Goal: Transaction & Acquisition: Download file/media

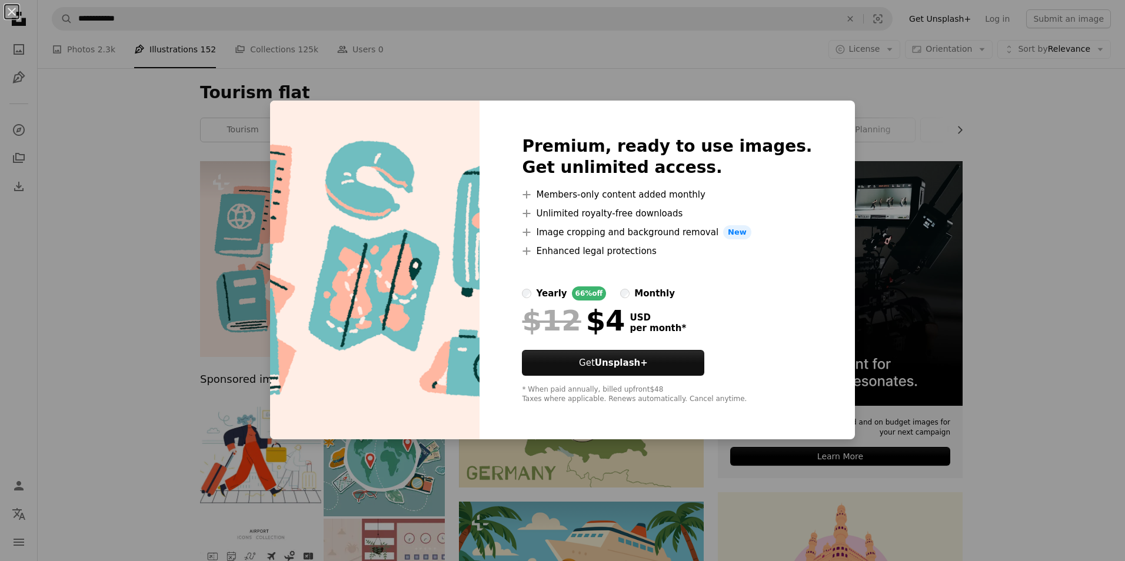
click at [619, 54] on div "An X shape Premium, ready to use images. Get unlimited access. A plus sign Memb…" at bounding box center [562, 280] width 1125 height 561
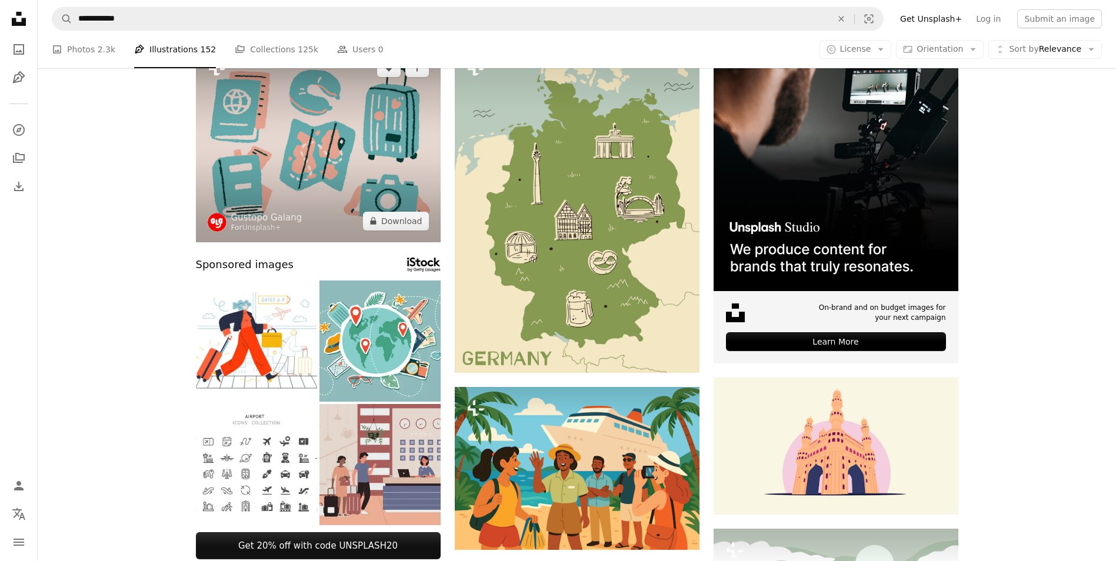
scroll to position [118, 0]
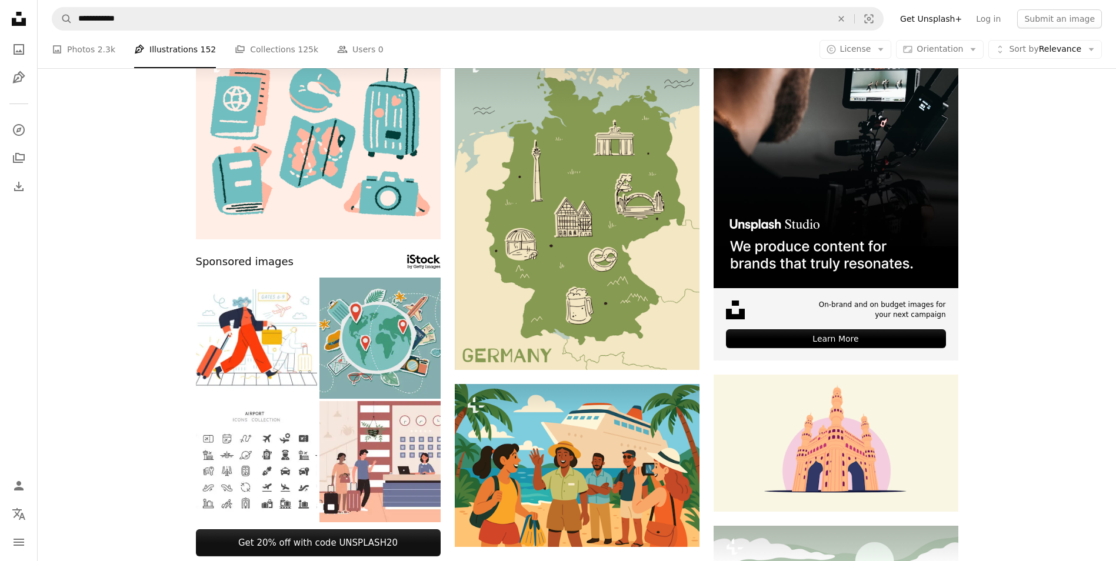
click at [394, 333] on img at bounding box center [380, 338] width 121 height 121
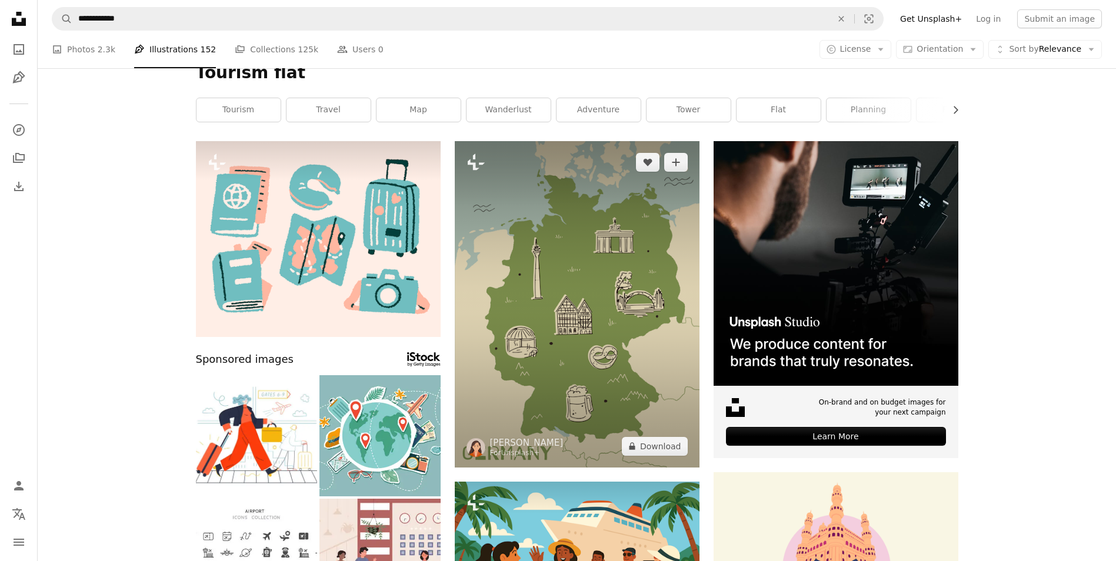
scroll to position [0, 0]
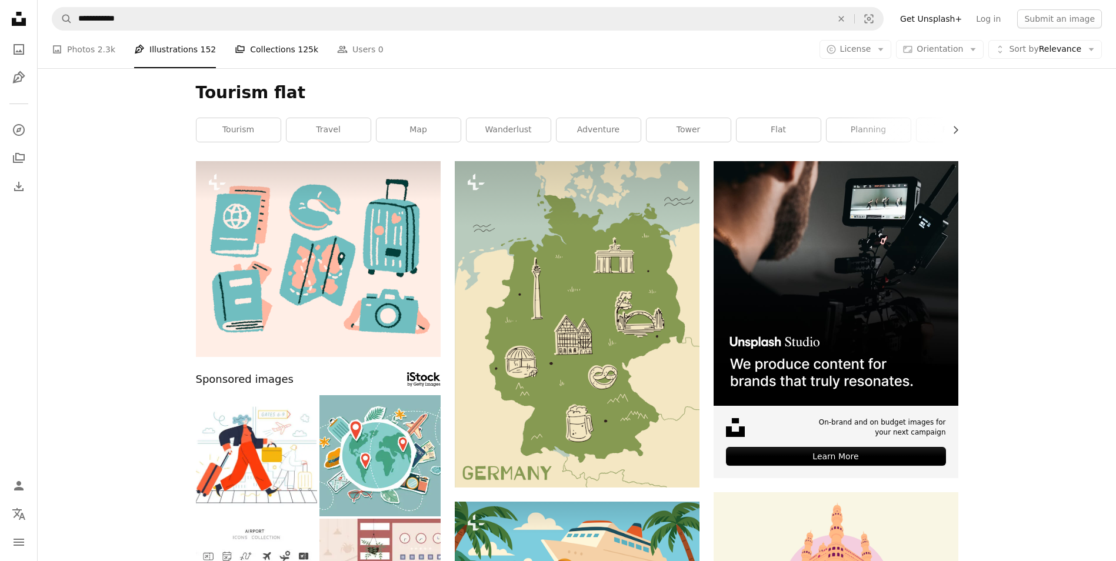
click at [273, 52] on link "A stack of folders Collections 125k" at bounding box center [277, 50] width 84 height 38
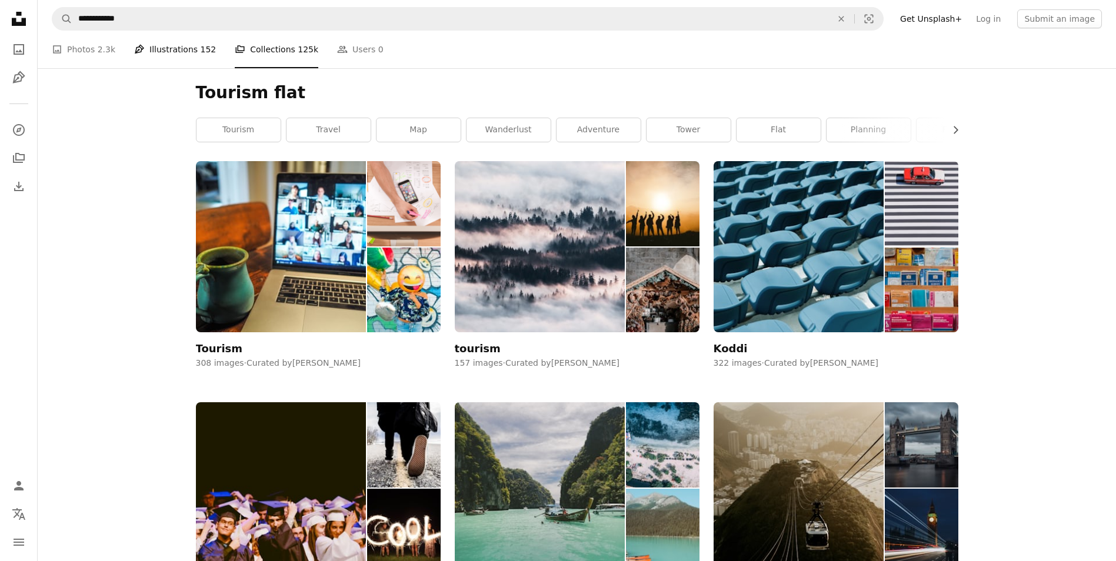
click at [182, 50] on link "Pen Tool Illustrations 152" at bounding box center [175, 50] width 82 height 38
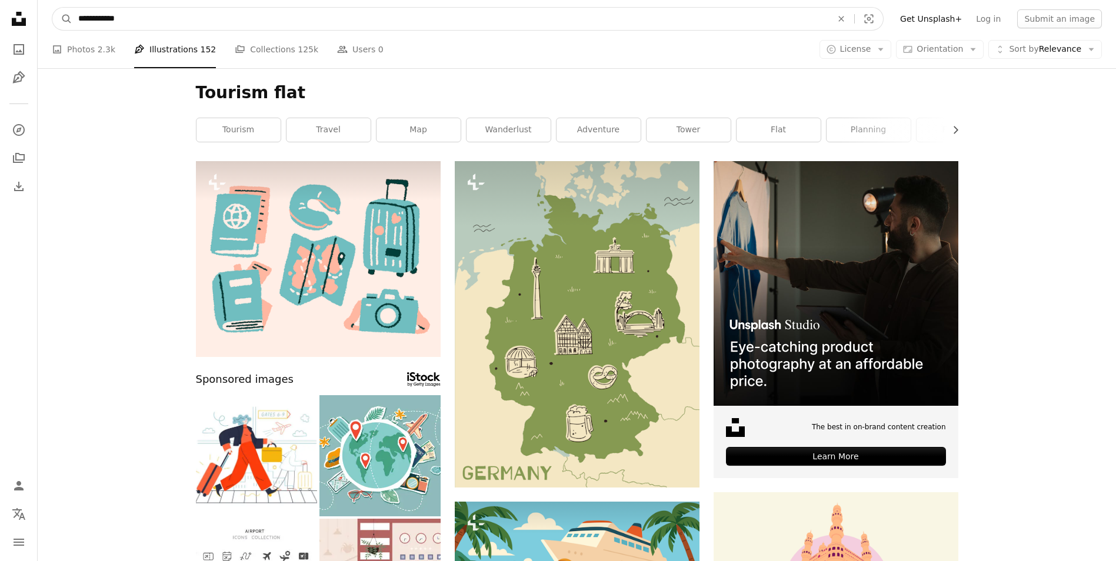
click at [246, 29] on input "**********" at bounding box center [450, 19] width 756 height 22
type input "*******"
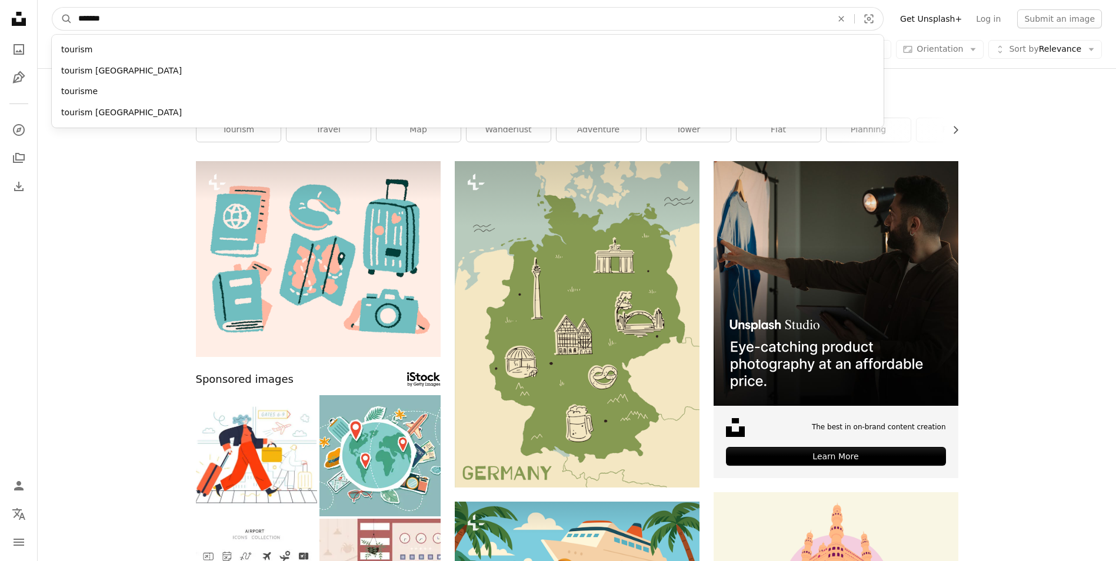
click button "A magnifying glass" at bounding box center [62, 19] width 20 height 22
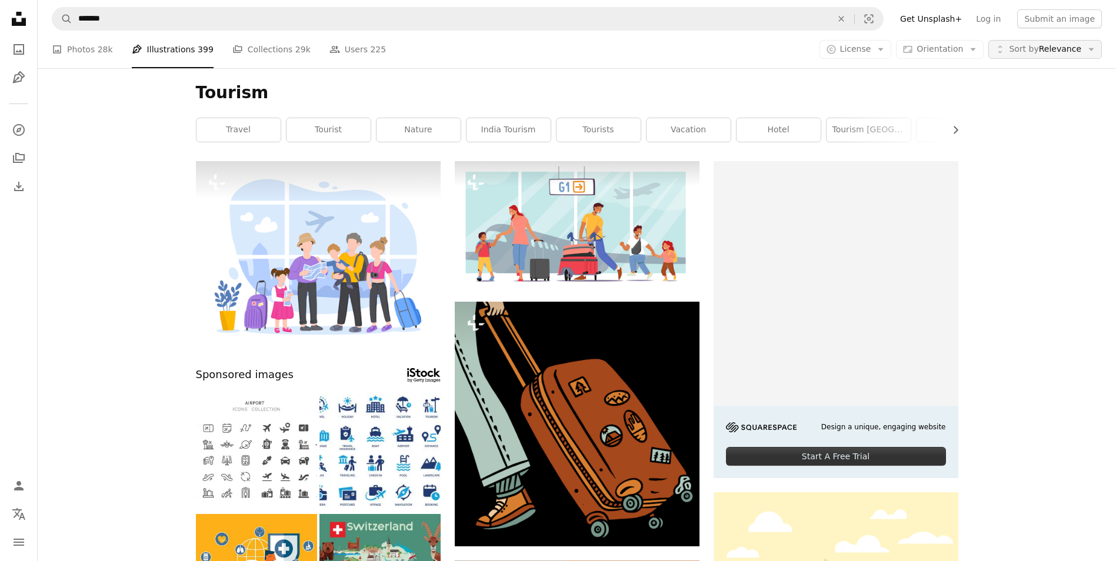
click at [1056, 54] on span "Sort by Relevance" at bounding box center [1045, 50] width 72 height 12
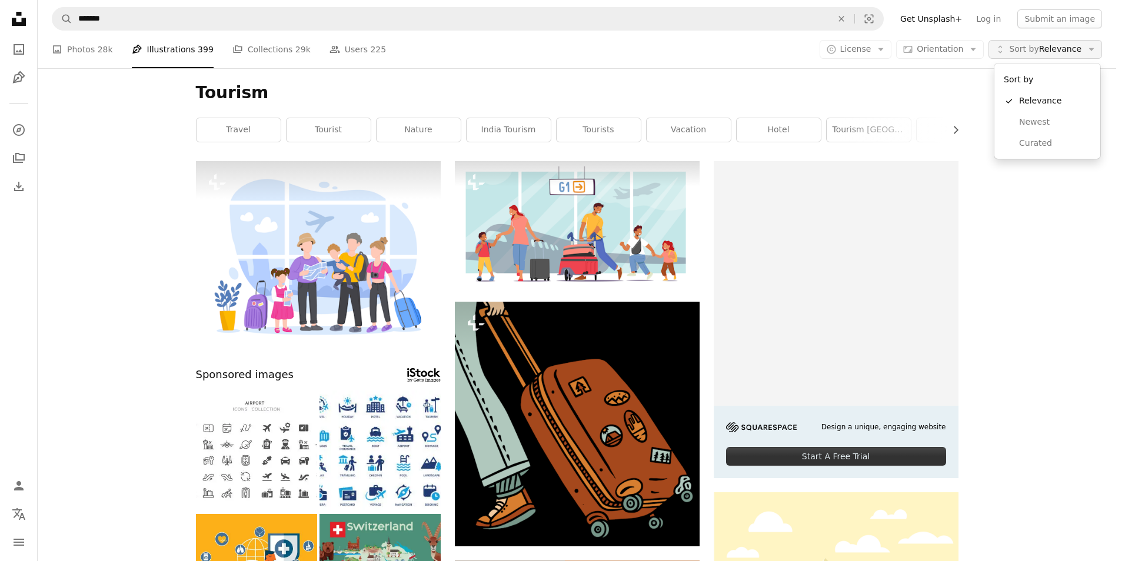
click at [1058, 49] on span "Sort by Relevance" at bounding box center [1045, 50] width 72 height 12
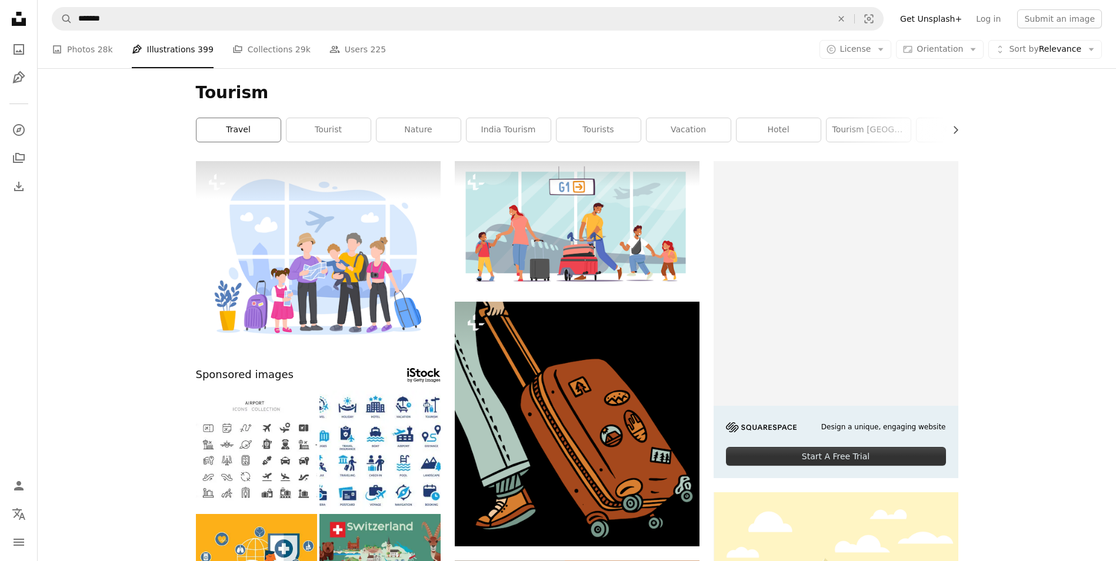
click at [251, 135] on link "travel" at bounding box center [239, 130] width 84 height 24
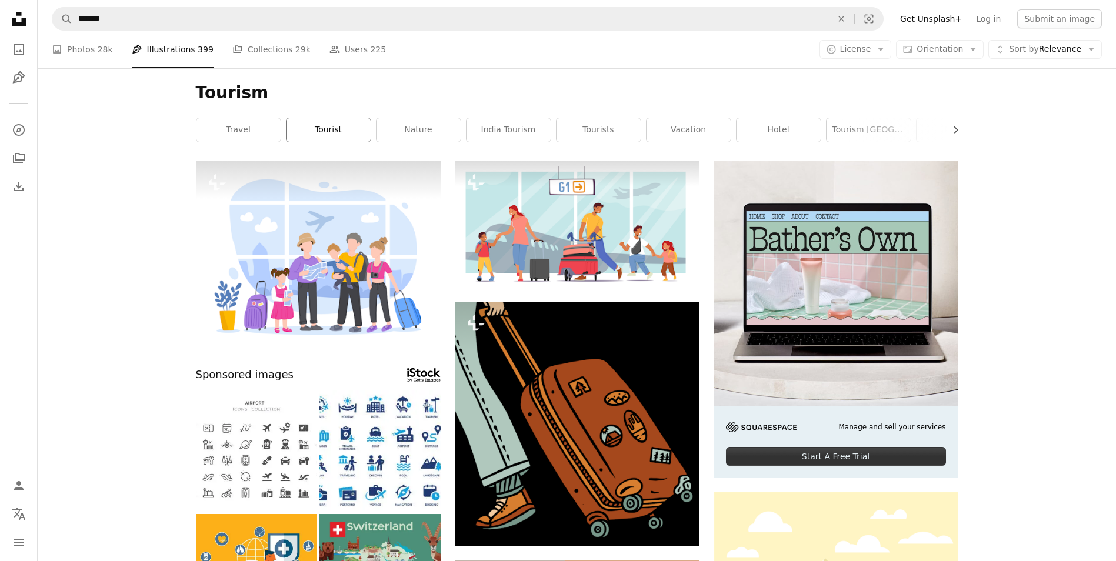
click at [327, 126] on link "tourist" at bounding box center [329, 130] width 84 height 24
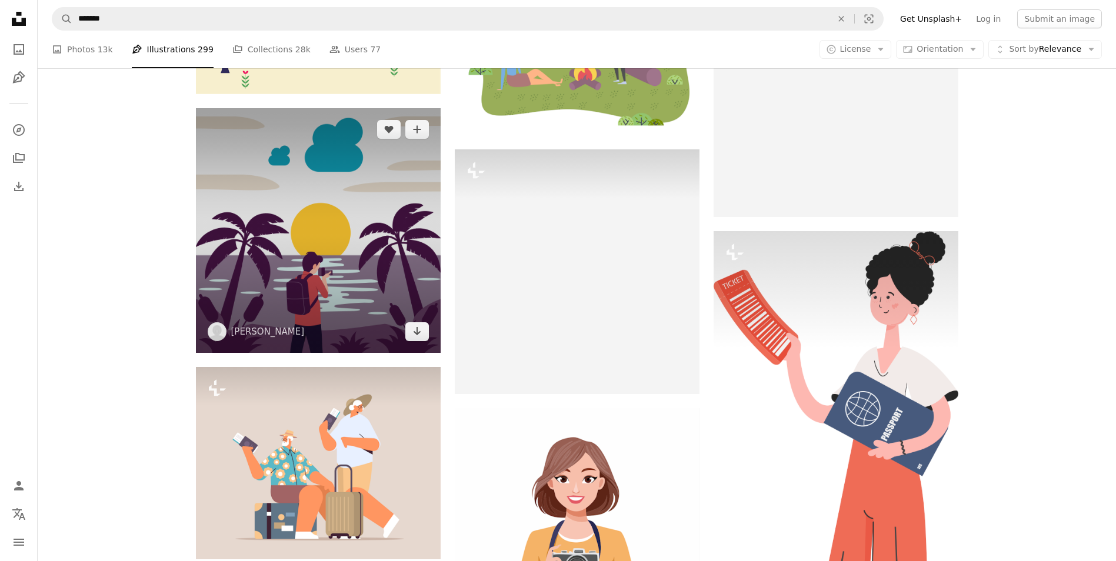
scroll to position [1118, 0]
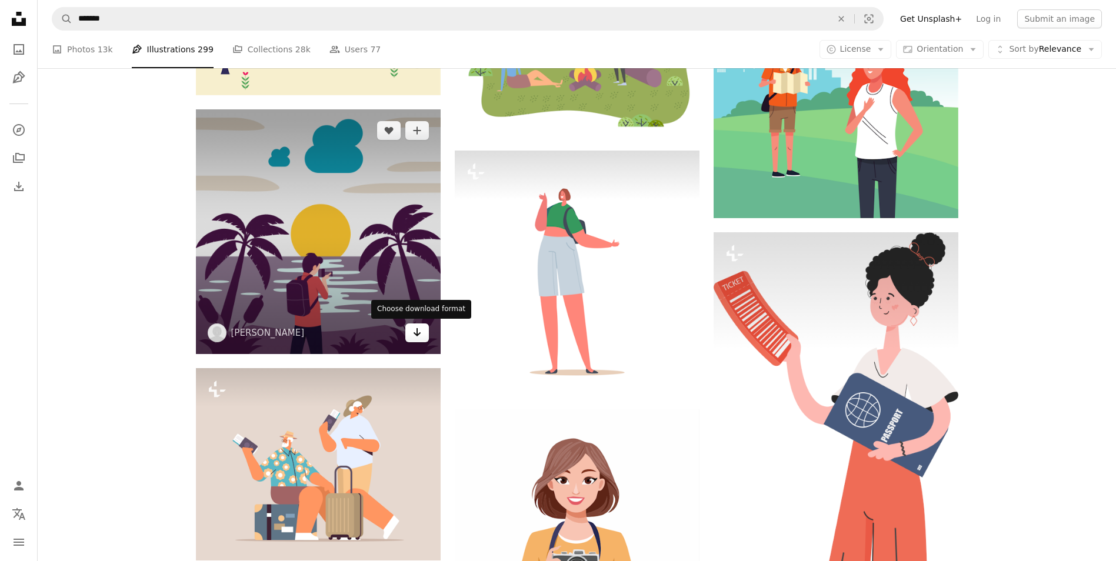
click at [424, 334] on button "Arrow pointing down" at bounding box center [417, 333] width 24 height 19
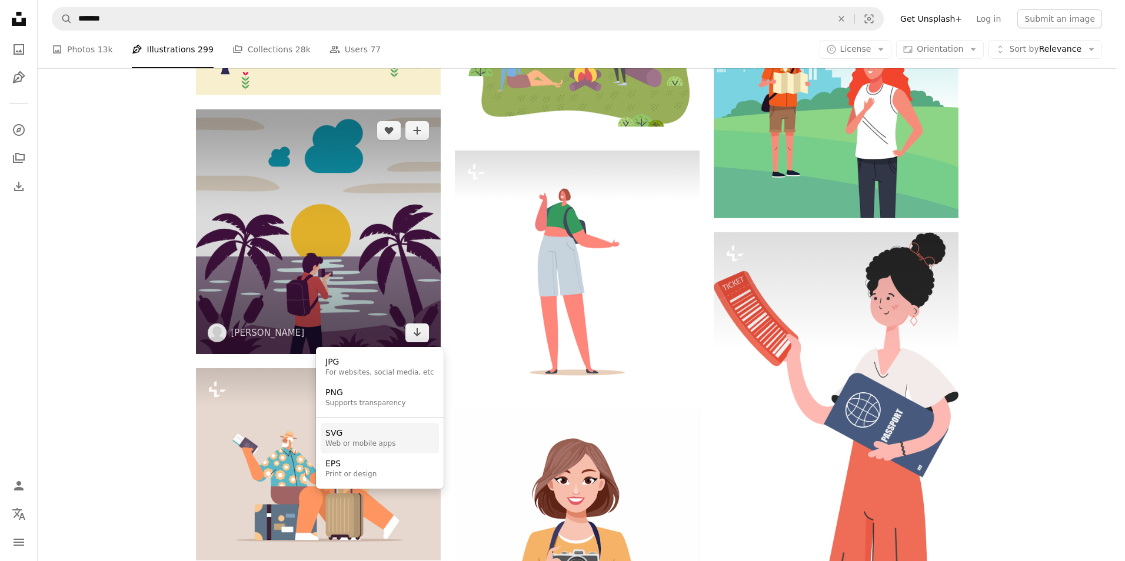
click at [358, 443] on div "Web or mobile apps" at bounding box center [360, 444] width 70 height 9
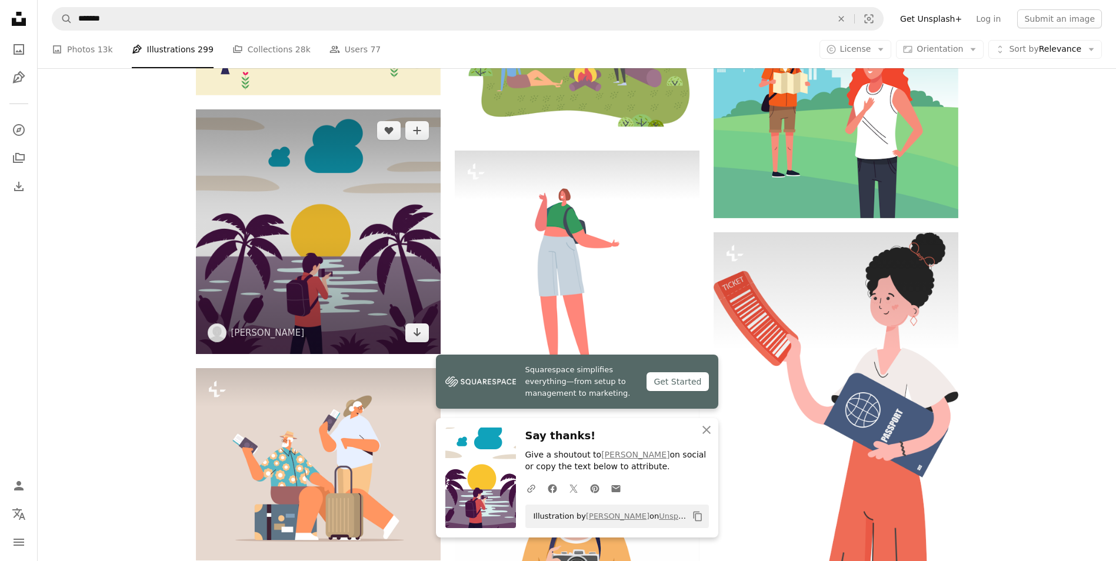
click at [300, 268] on img at bounding box center [318, 231] width 245 height 245
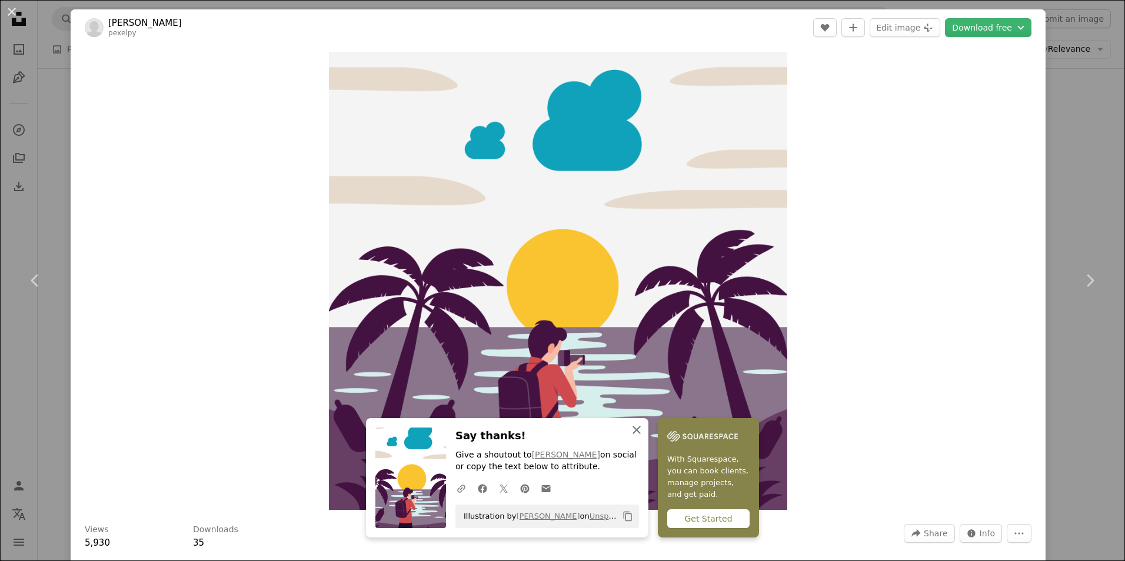
click at [639, 431] on icon "An X shape" at bounding box center [637, 430] width 14 height 14
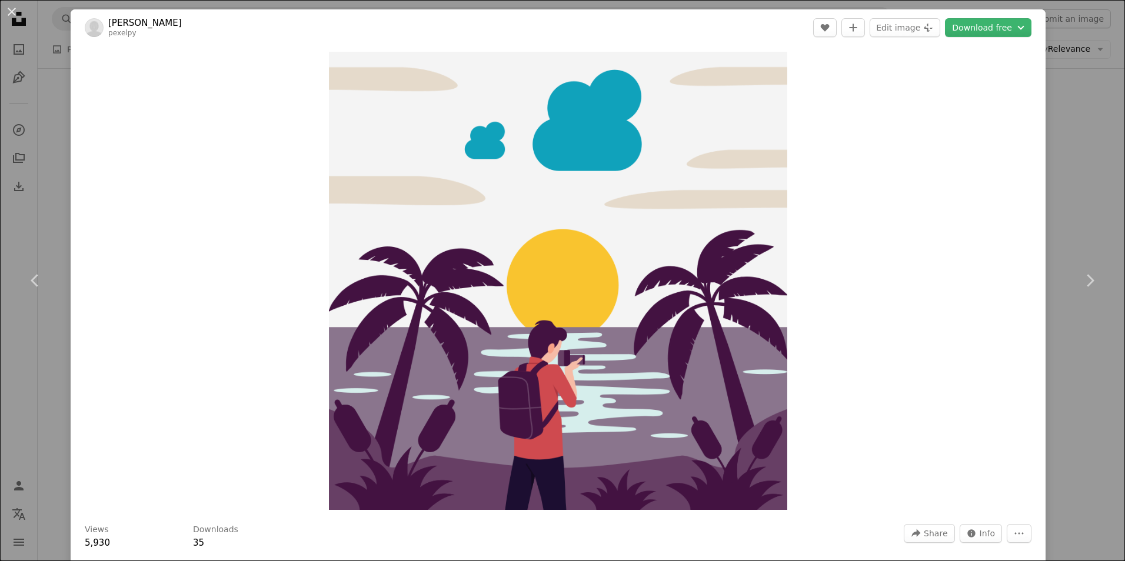
click at [1079, 94] on div "An X shape Chevron left Chevron right [PERSON_NAME] pexelpy A heart A plus sign…" at bounding box center [562, 280] width 1125 height 561
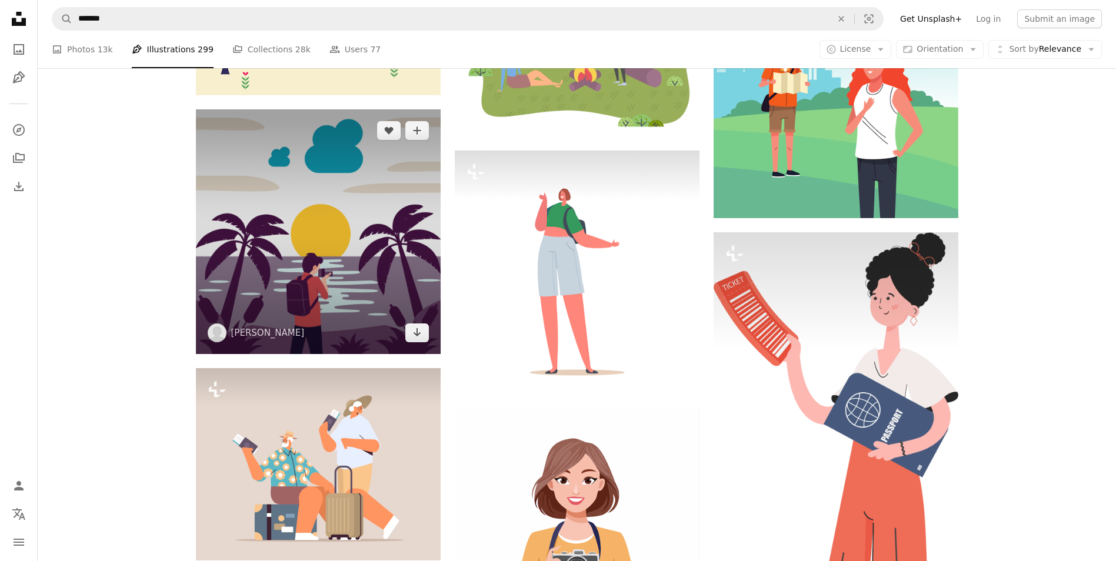
click at [363, 259] on img at bounding box center [318, 231] width 245 height 245
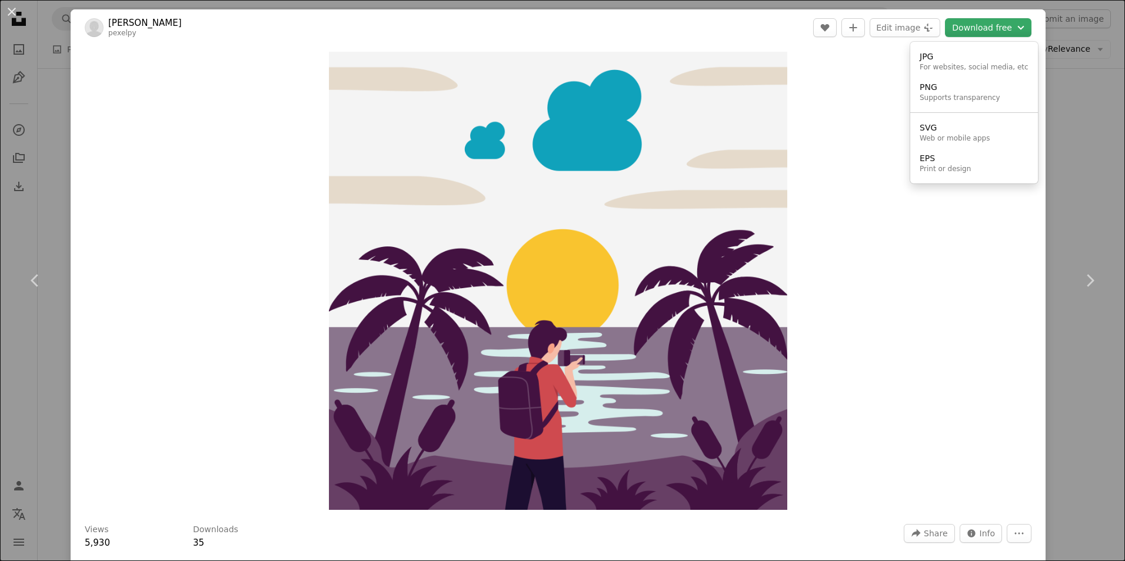
click at [950, 29] on button "Download free Chevron down" at bounding box center [988, 27] width 87 height 19
click at [947, 59] on div "JPG" at bounding box center [974, 57] width 109 height 12
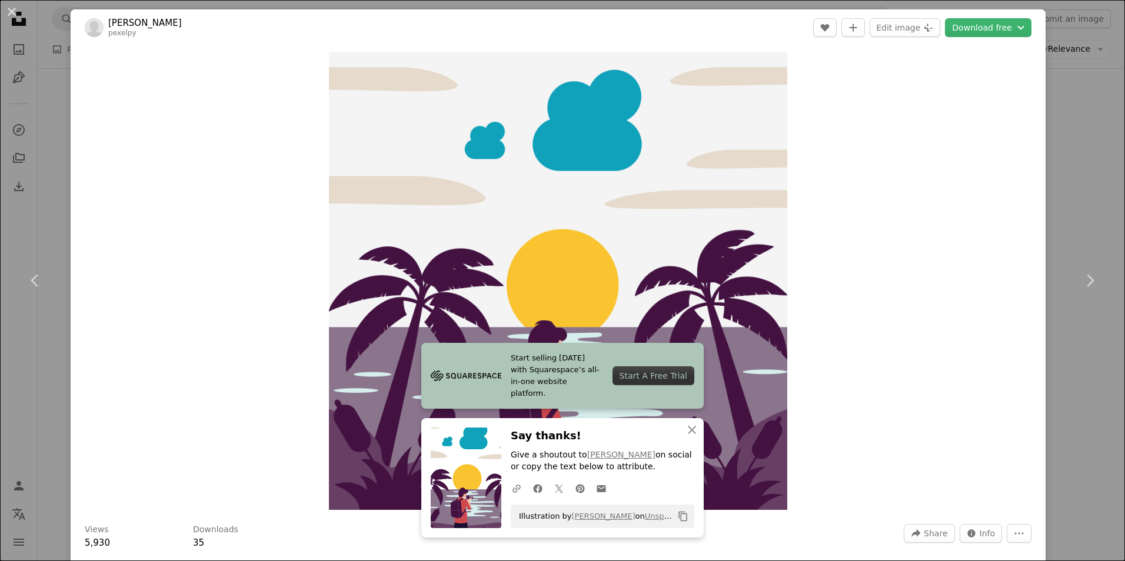
click at [1054, 175] on div "An X shape Chevron left Chevron right [PERSON_NAME] pexelpy A heart A plus sign…" at bounding box center [562, 280] width 1125 height 561
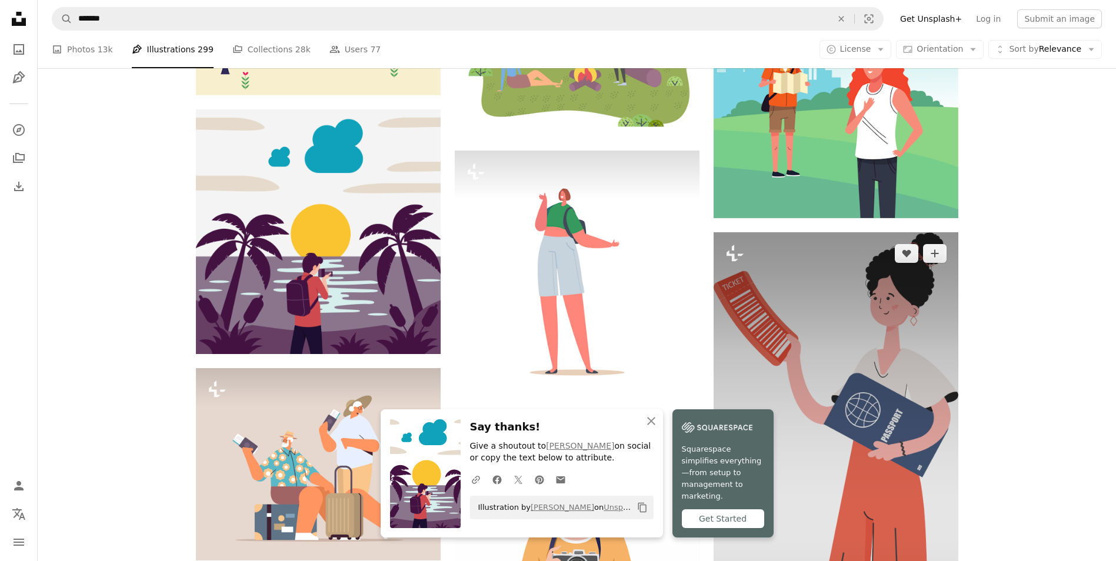
scroll to position [1295, 0]
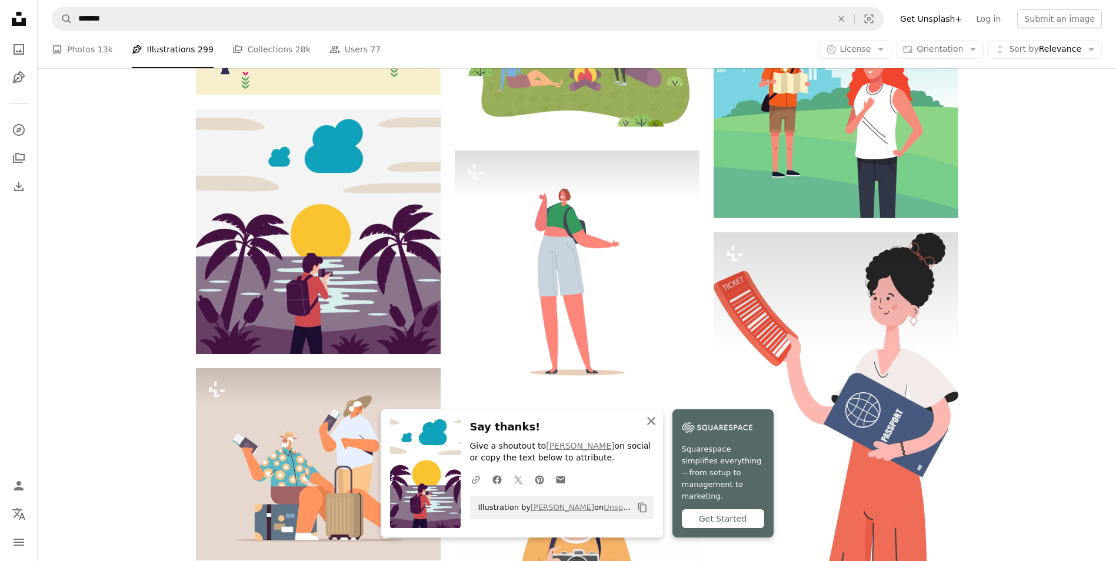
click at [654, 425] on icon "button" at bounding box center [651, 421] width 8 height 8
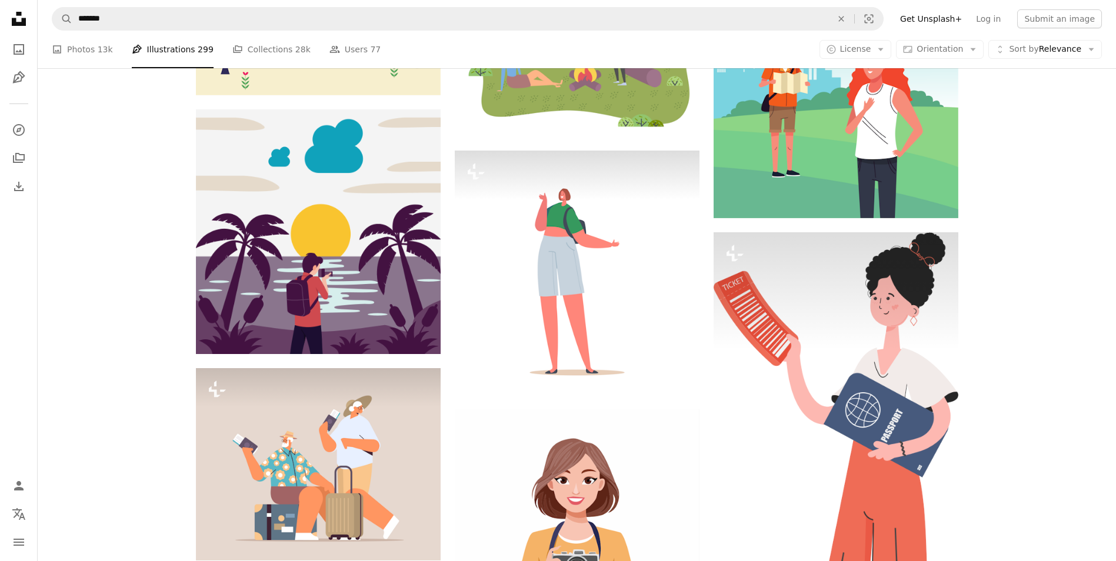
scroll to position [1824, 0]
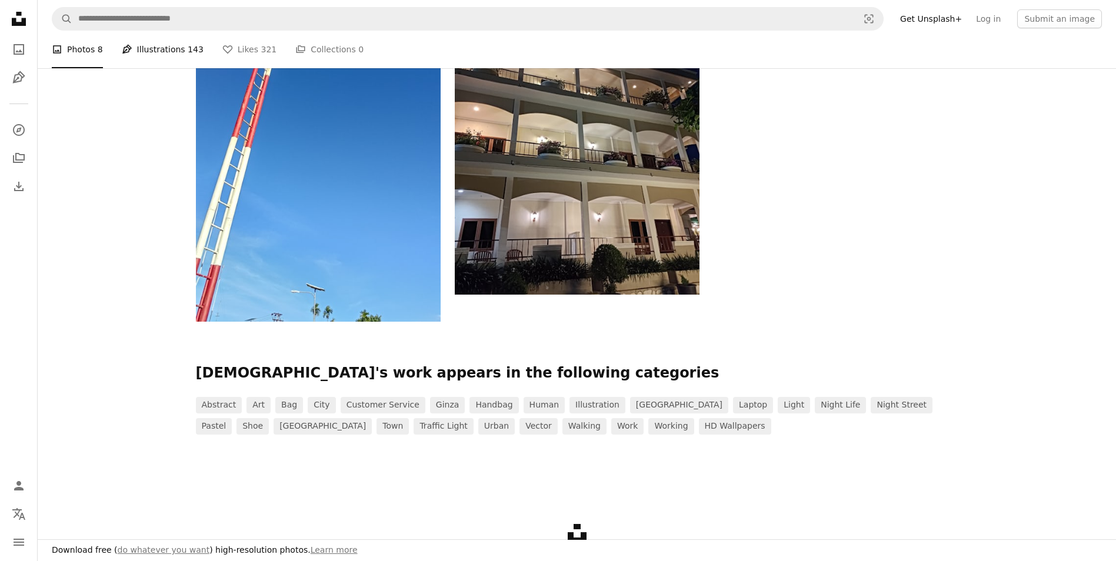
click at [161, 68] on link "Pen Tool Illustrations 143" at bounding box center [163, 50] width 82 height 38
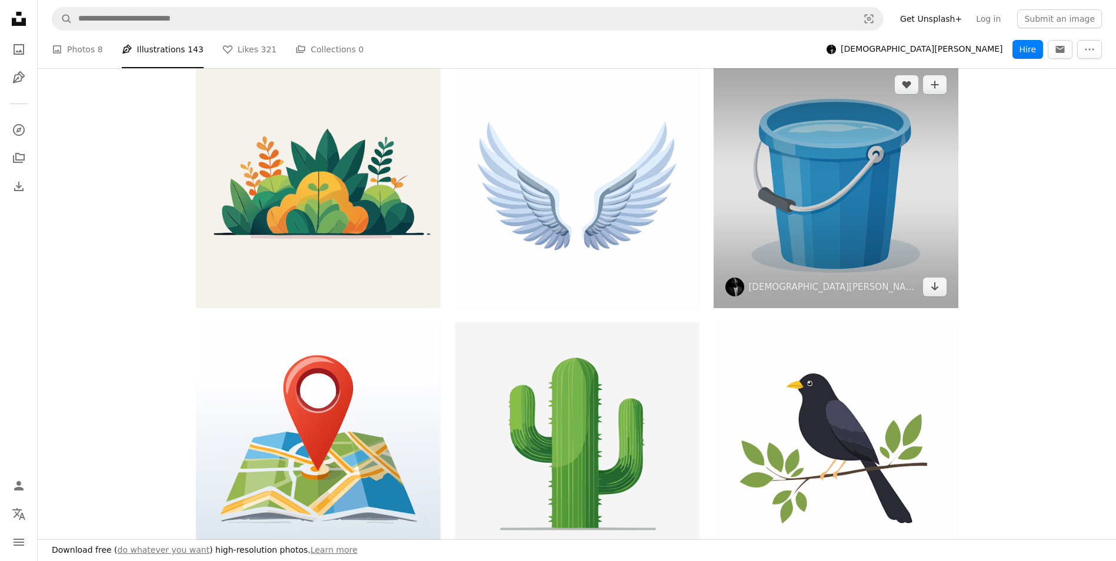
scroll to position [1236, 0]
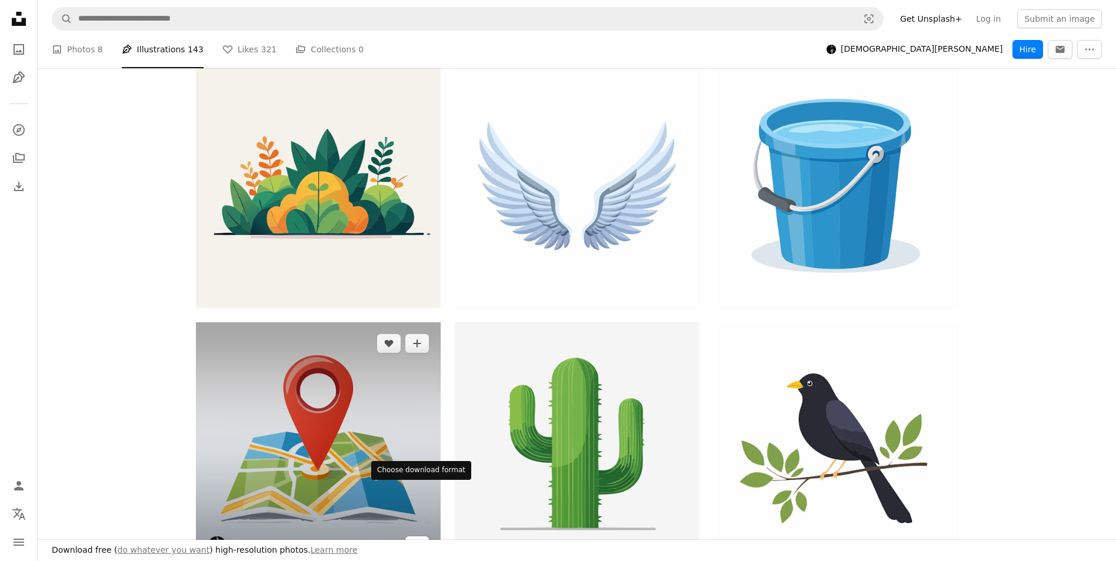
click at [417, 541] on icon "Choose download format" at bounding box center [417, 545] width 8 height 8
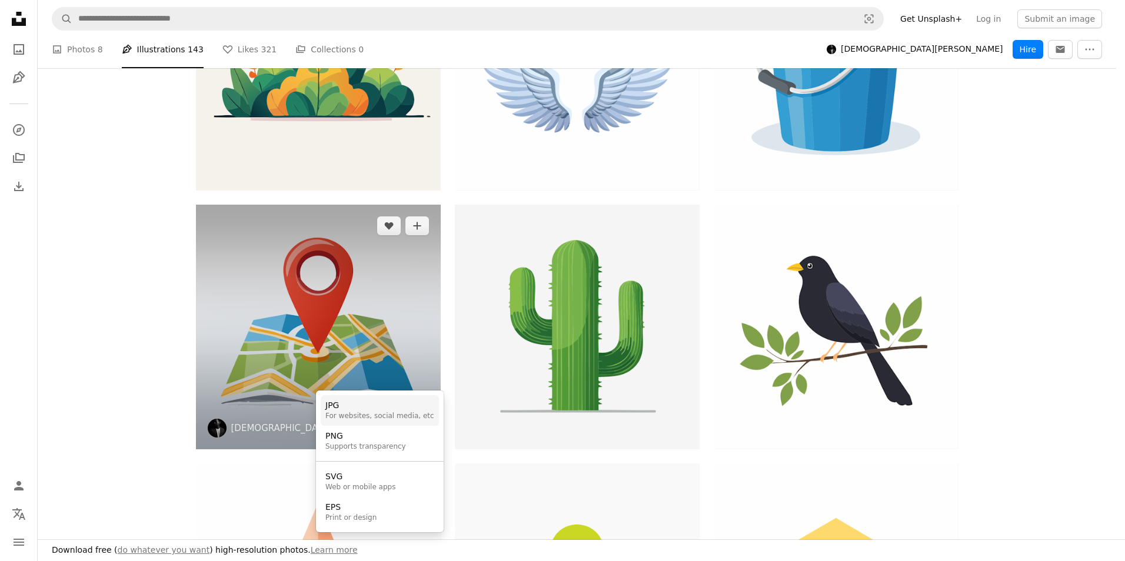
click at [373, 407] on div "JPG" at bounding box center [379, 406] width 109 height 12
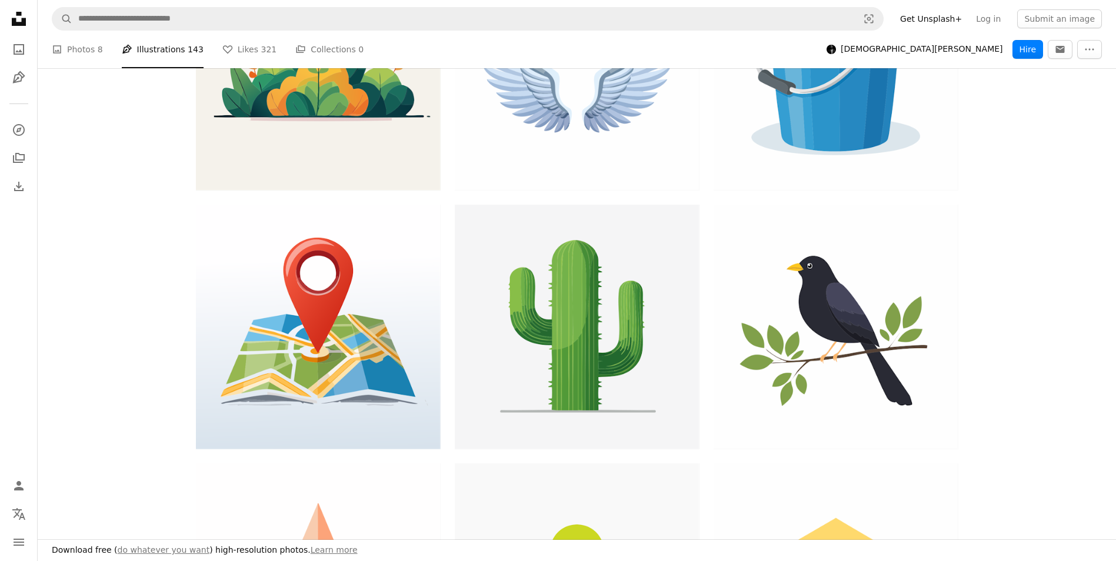
scroll to position [1766, 0]
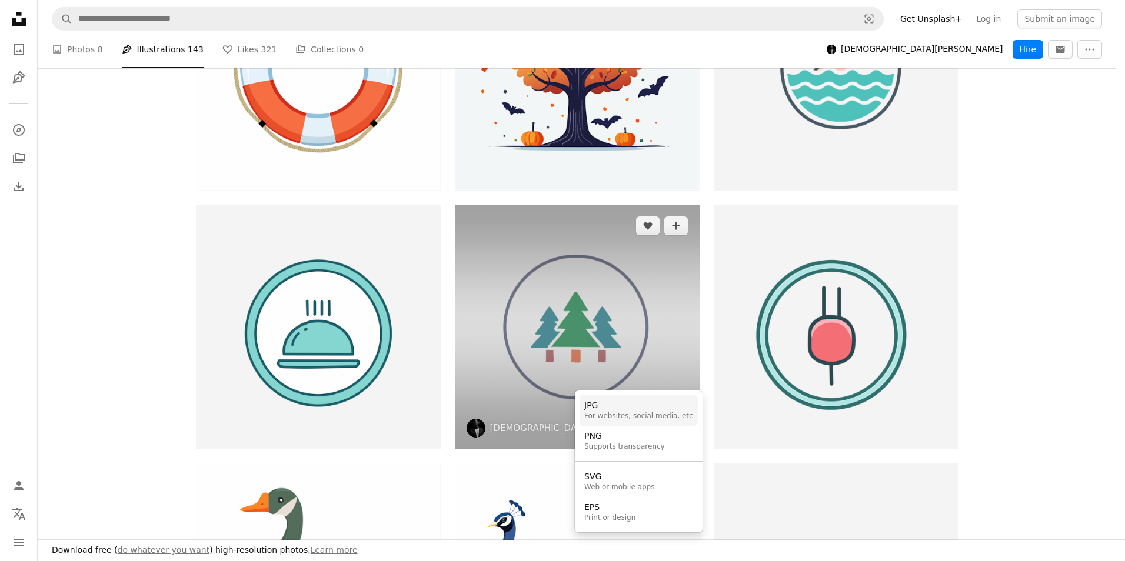
click at [639, 405] on div "JPG" at bounding box center [638, 406] width 109 height 12
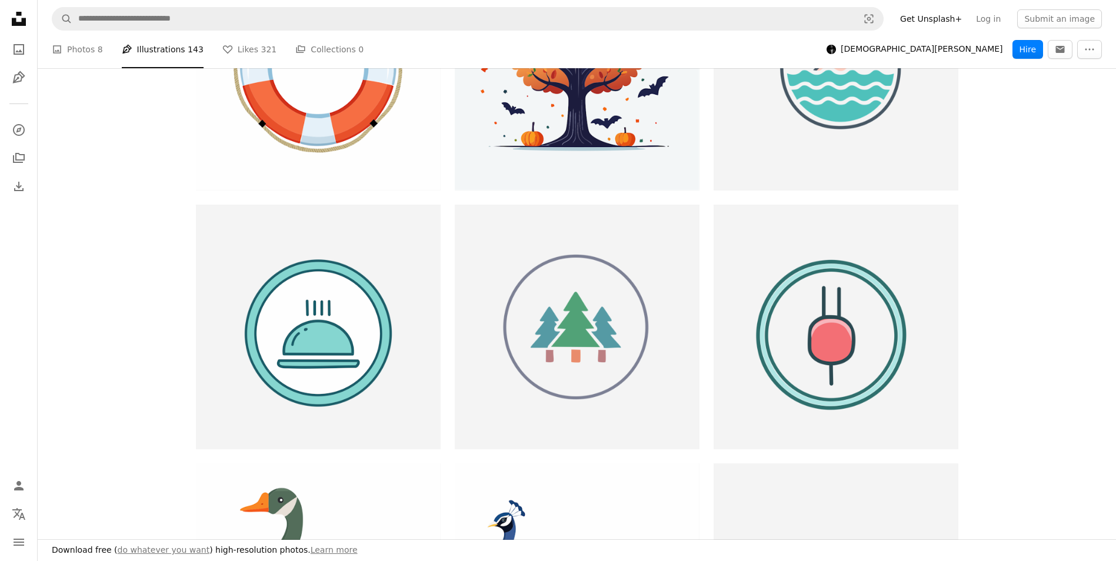
scroll to position [5650, 0]
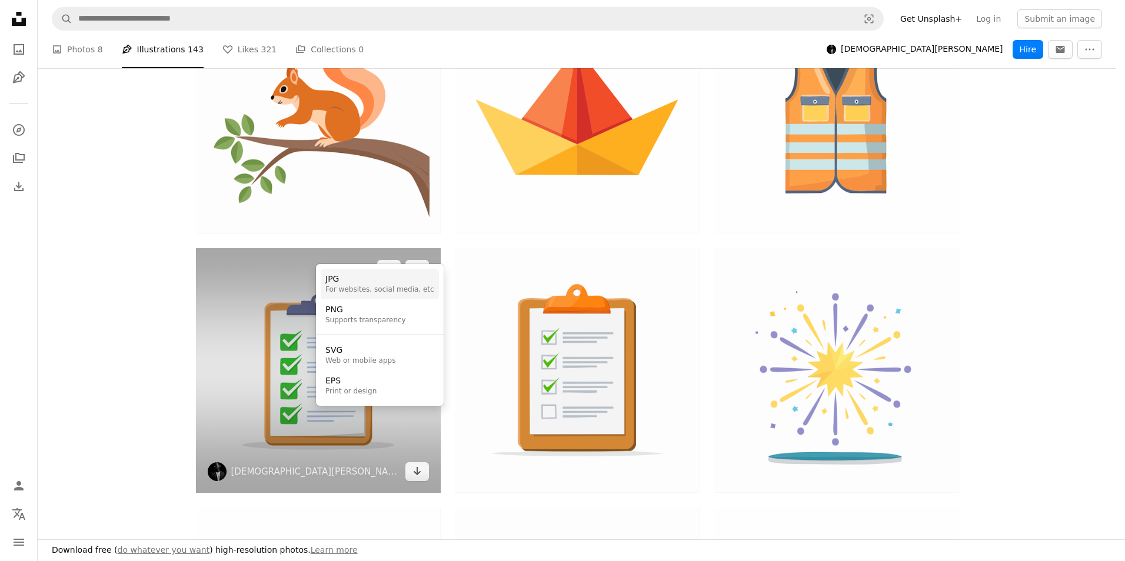
click at [362, 288] on div "For websites, social media, etc" at bounding box center [379, 289] width 109 height 9
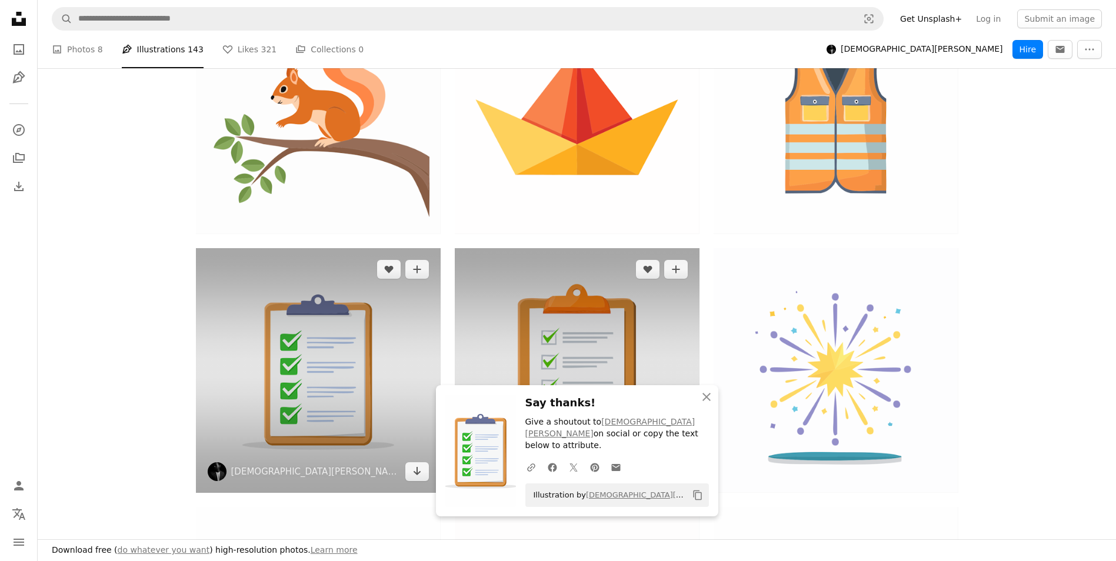
scroll to position [6971, 0]
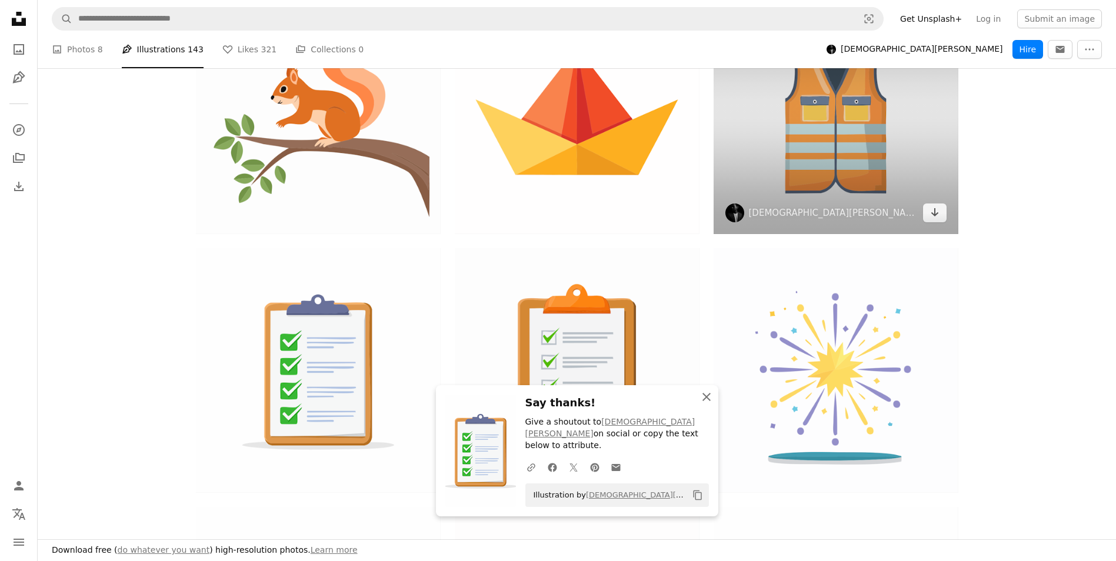
drag, startPoint x: 712, startPoint y: 412, endPoint x: 802, endPoint y: 371, distance: 99.6
click at [712, 404] on icon "An X shape" at bounding box center [707, 397] width 14 height 14
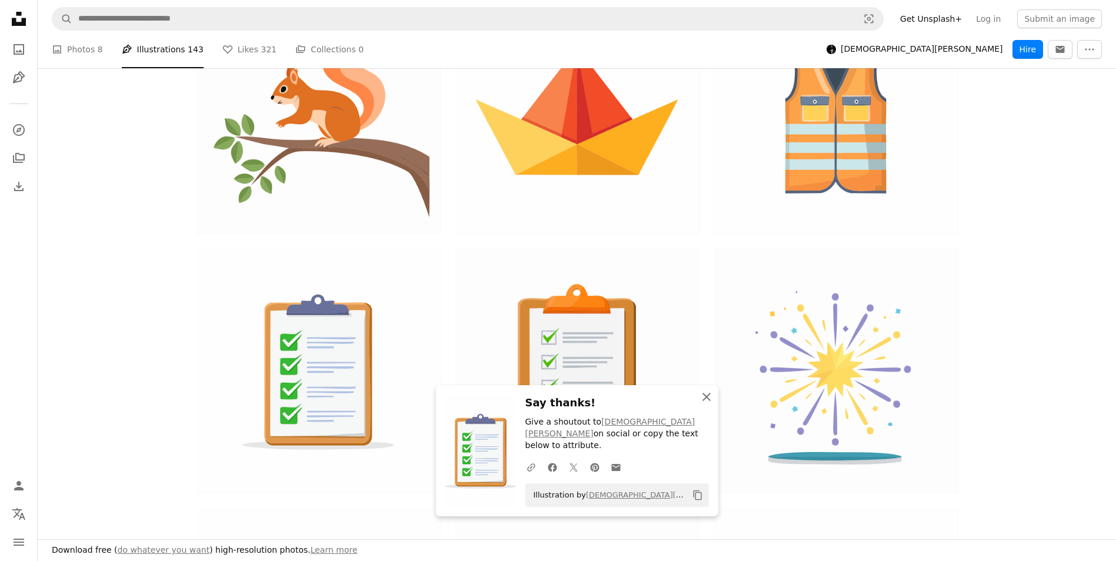
scroll to position [5971, 0]
click at [709, 404] on icon "An X shape" at bounding box center [707, 397] width 14 height 14
click at [705, 404] on icon "An X shape" at bounding box center [707, 397] width 14 height 14
click at [707, 401] on icon "button" at bounding box center [707, 397] width 8 height 8
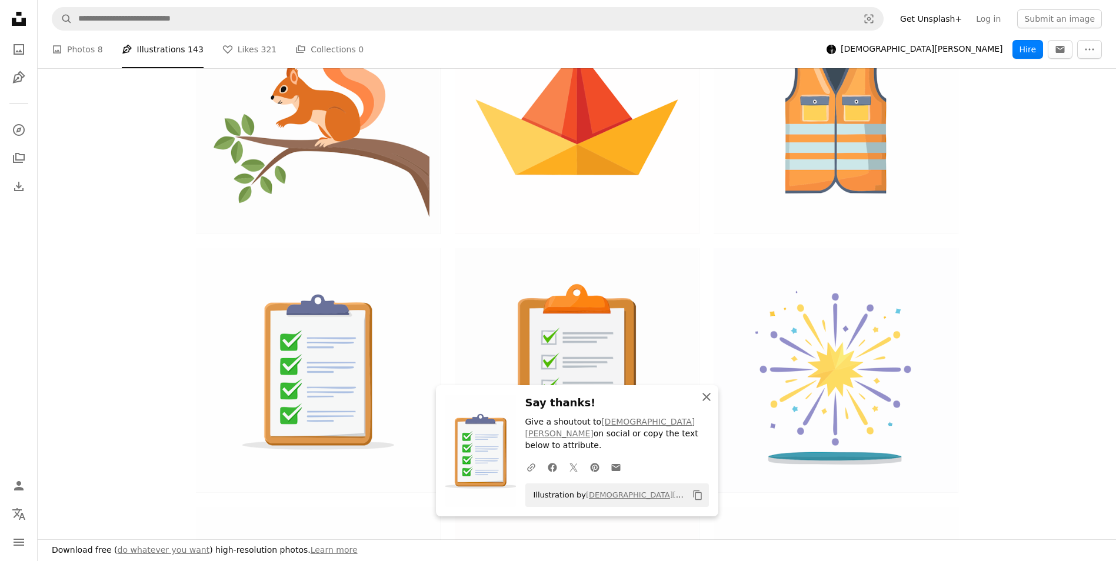
scroll to position [1616, 0]
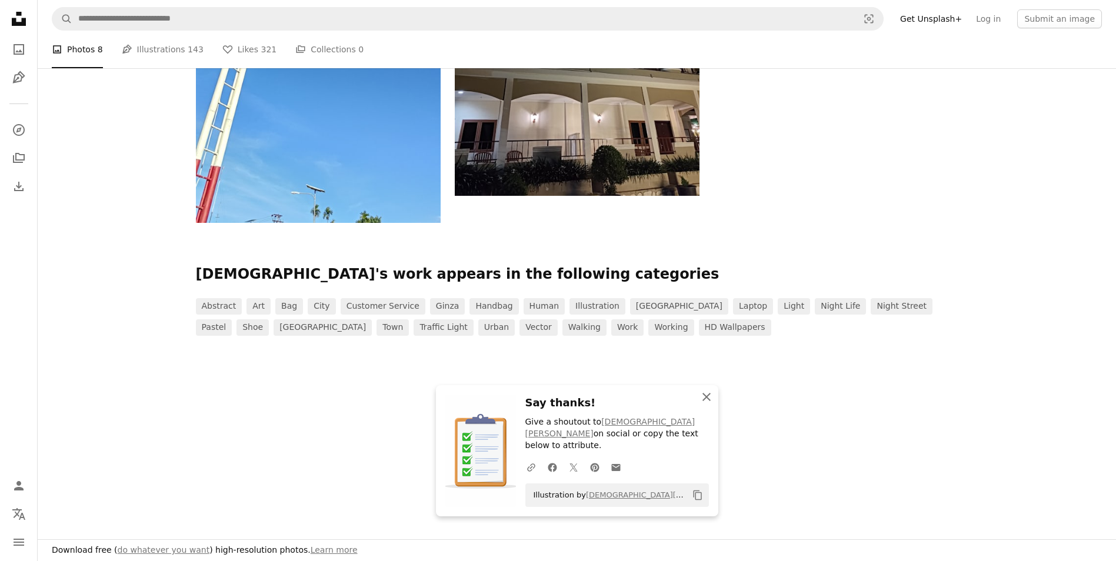
scroll to position [235, 0]
click at [709, 401] on icon "button" at bounding box center [707, 397] width 8 height 8
click at [707, 404] on icon "An X shape" at bounding box center [707, 397] width 14 height 14
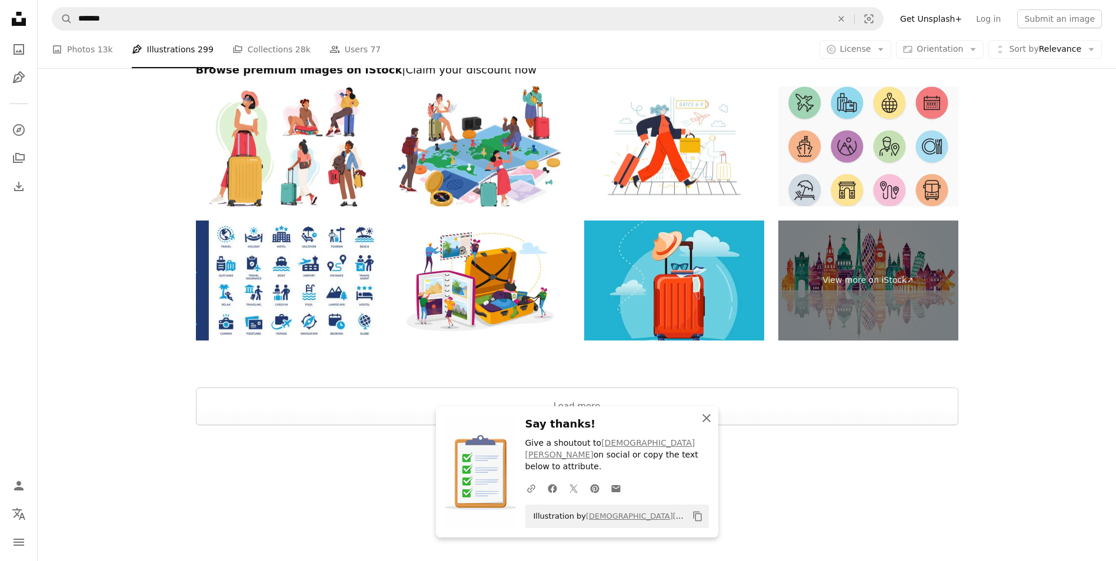
scroll to position [1059, 0]
click at [707, 423] on icon "button" at bounding box center [707, 418] width 8 height 8
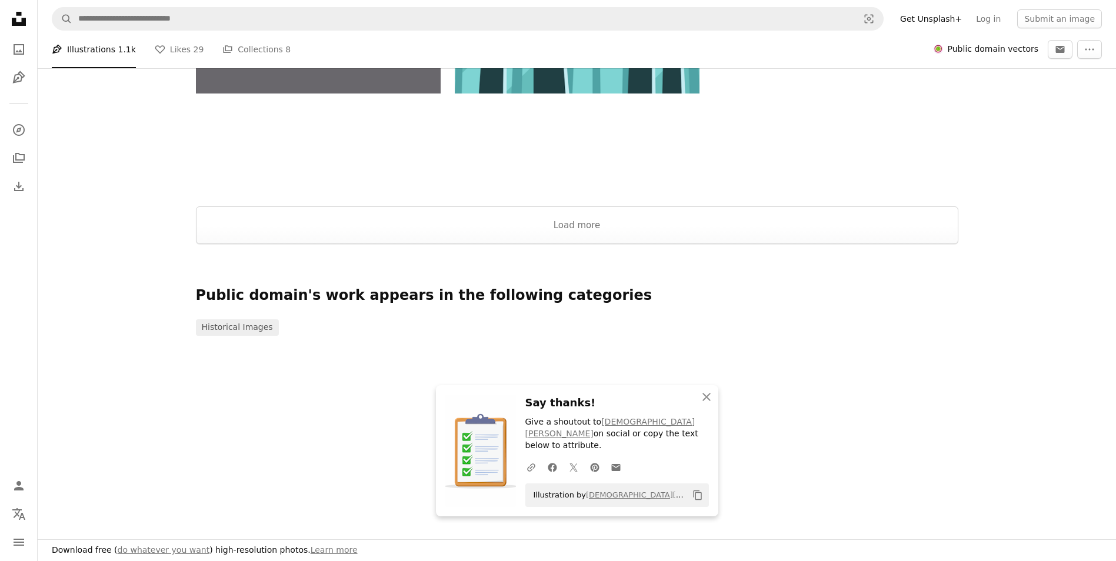
scroll to position [353, 0]
click at [724, 244] on button "Load more" at bounding box center [577, 226] width 763 height 38
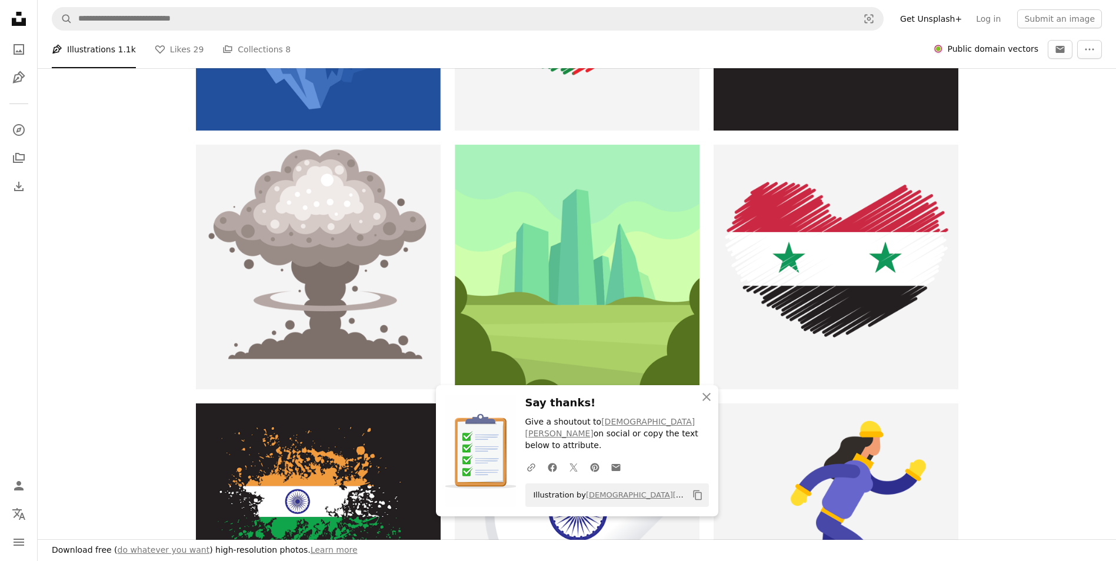
scroll to position [5885, 0]
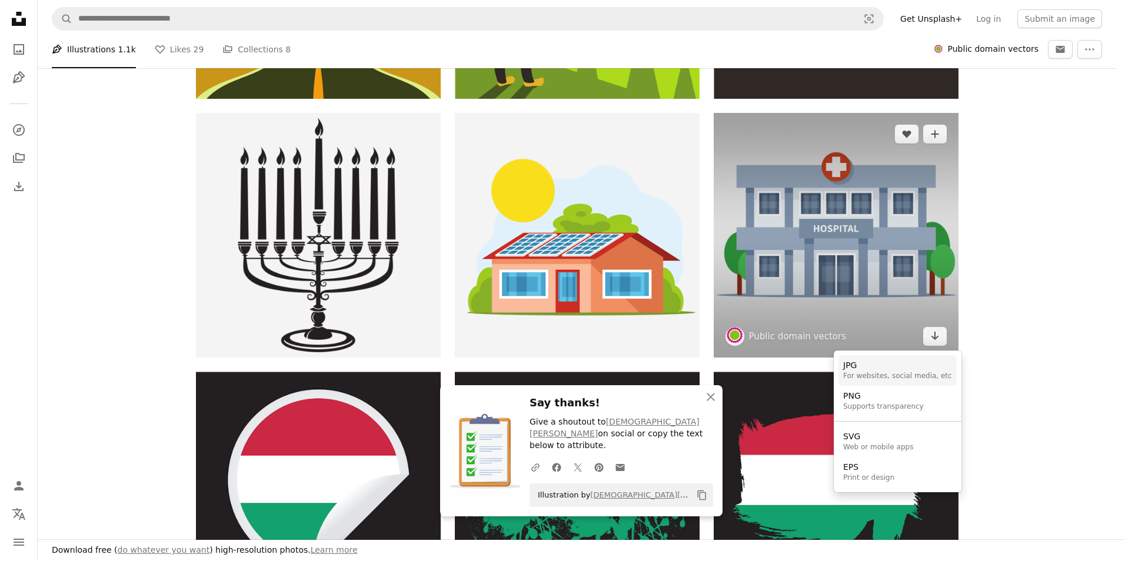
click at [909, 378] on div "For websites, social media, etc" at bounding box center [897, 376] width 109 height 9
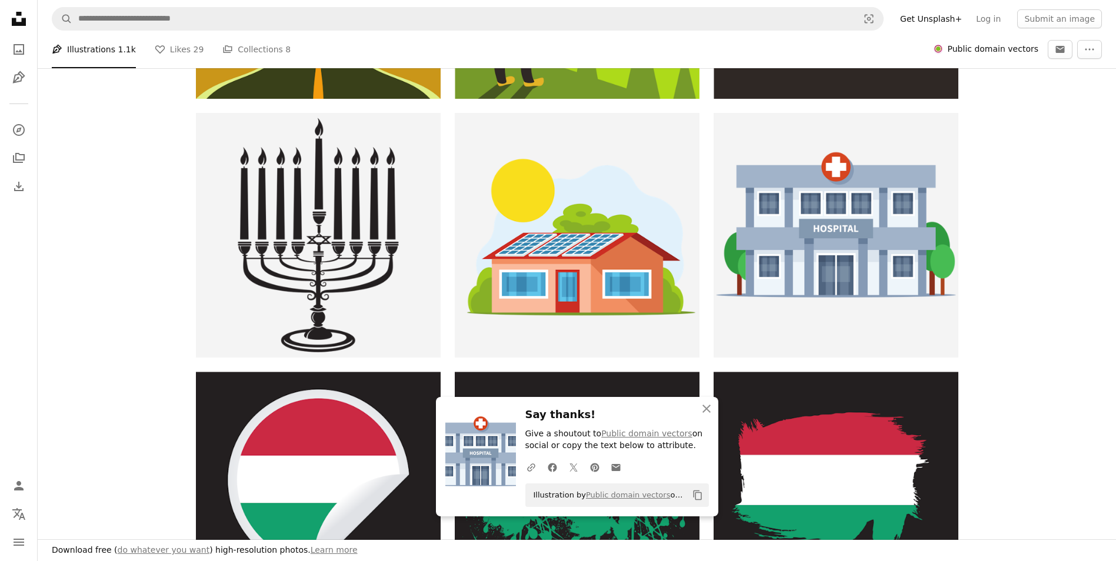
click at [710, 404] on icon "An X shape" at bounding box center [707, 409] width 14 height 14
click at [709, 407] on icon "button" at bounding box center [707, 409] width 8 height 8
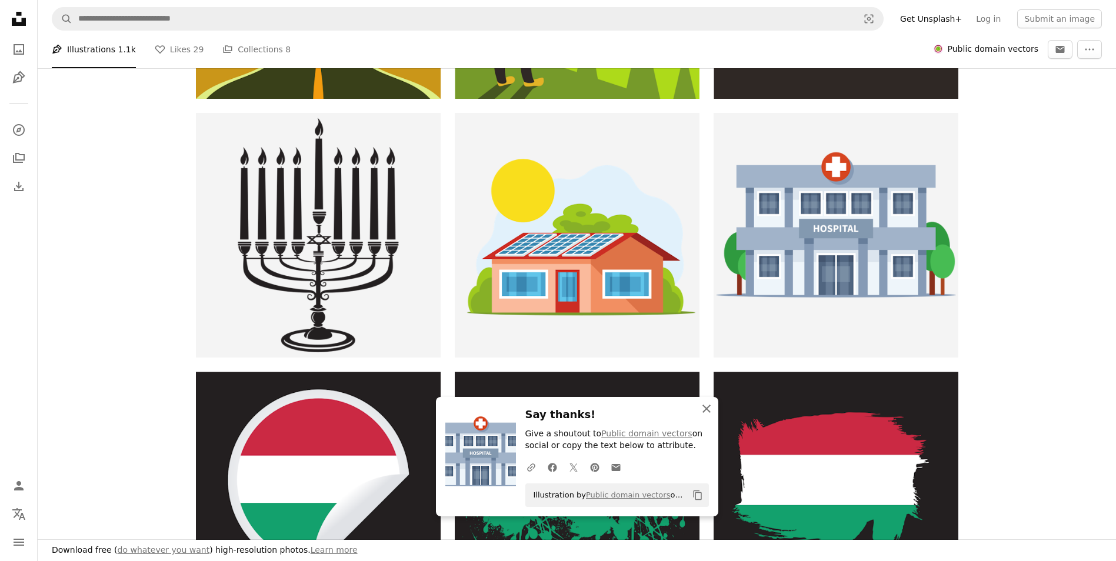
click at [709, 407] on icon "button" at bounding box center [707, 409] width 8 height 8
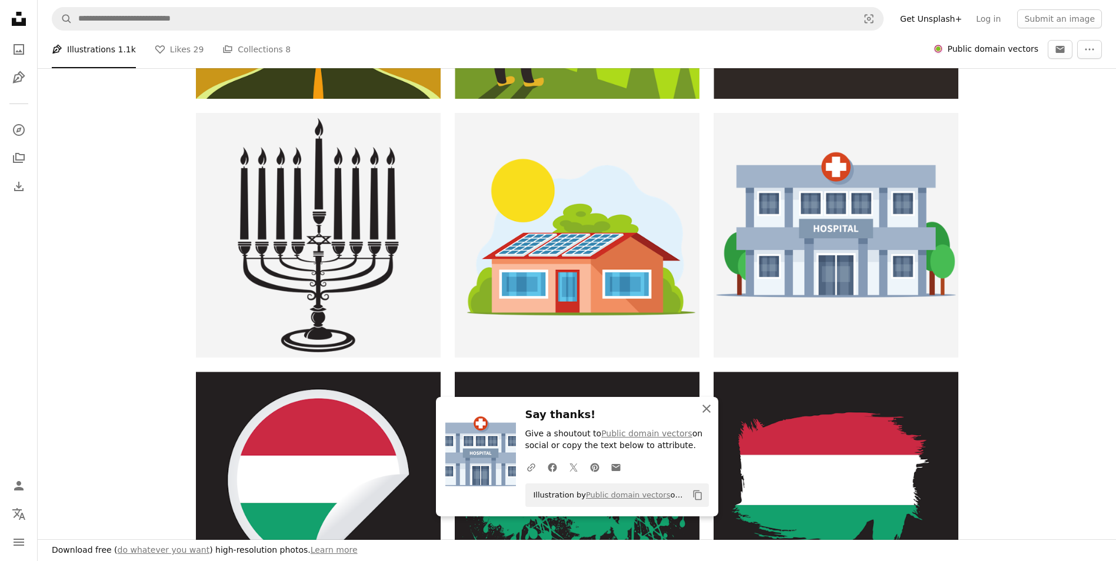
click at [709, 407] on icon "button" at bounding box center [707, 409] width 8 height 8
click at [710, 404] on icon "An X shape" at bounding box center [707, 409] width 14 height 14
click at [710, 403] on icon "An X shape" at bounding box center [707, 409] width 14 height 14
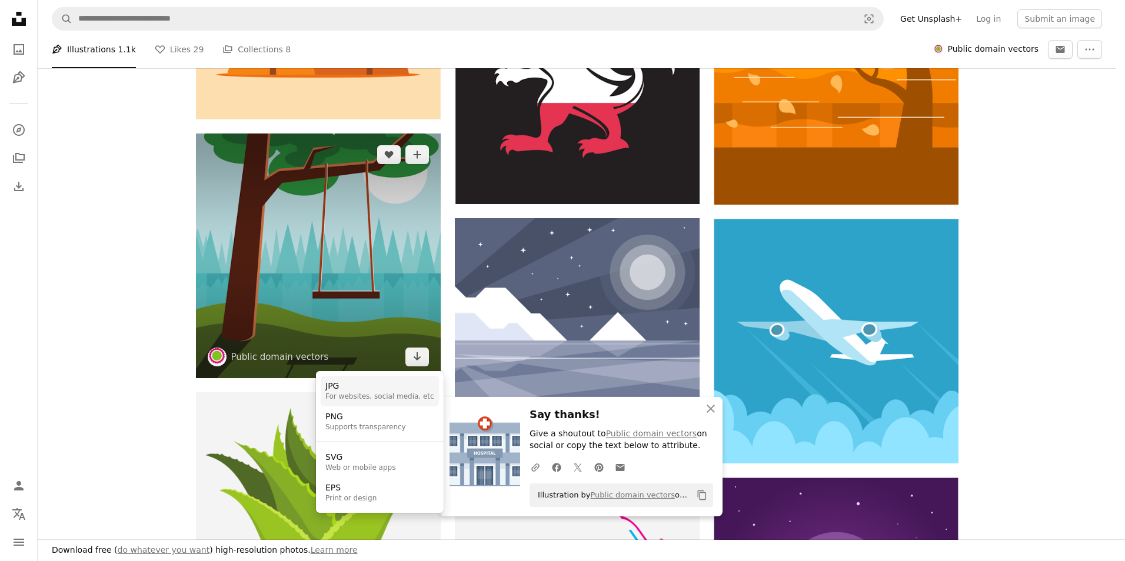
click at [378, 388] on div "JPG" at bounding box center [379, 387] width 109 height 12
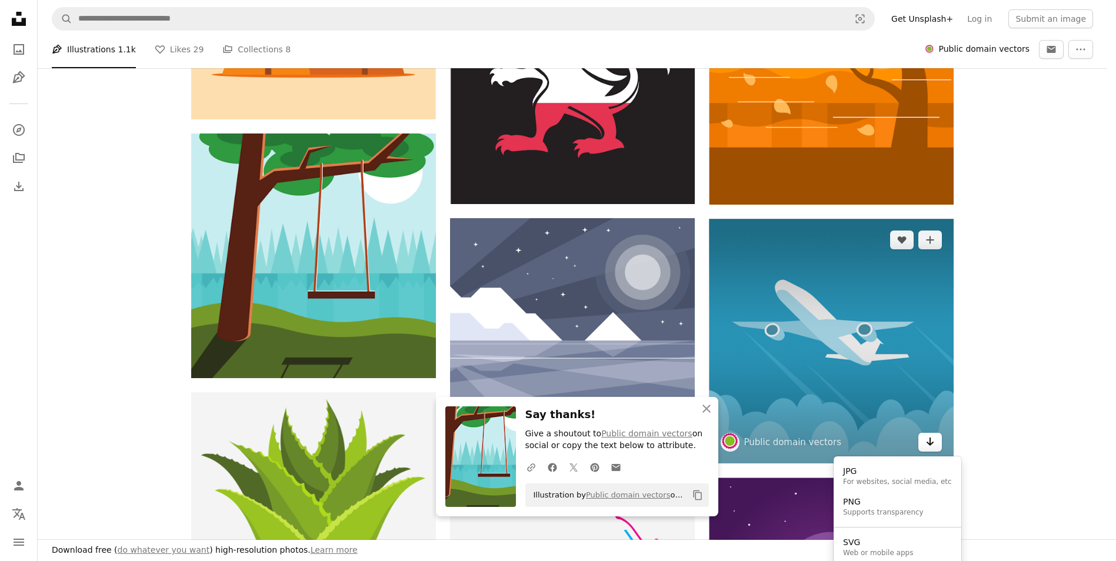
click at [935, 435] on icon "Arrow pointing down" at bounding box center [930, 442] width 9 height 14
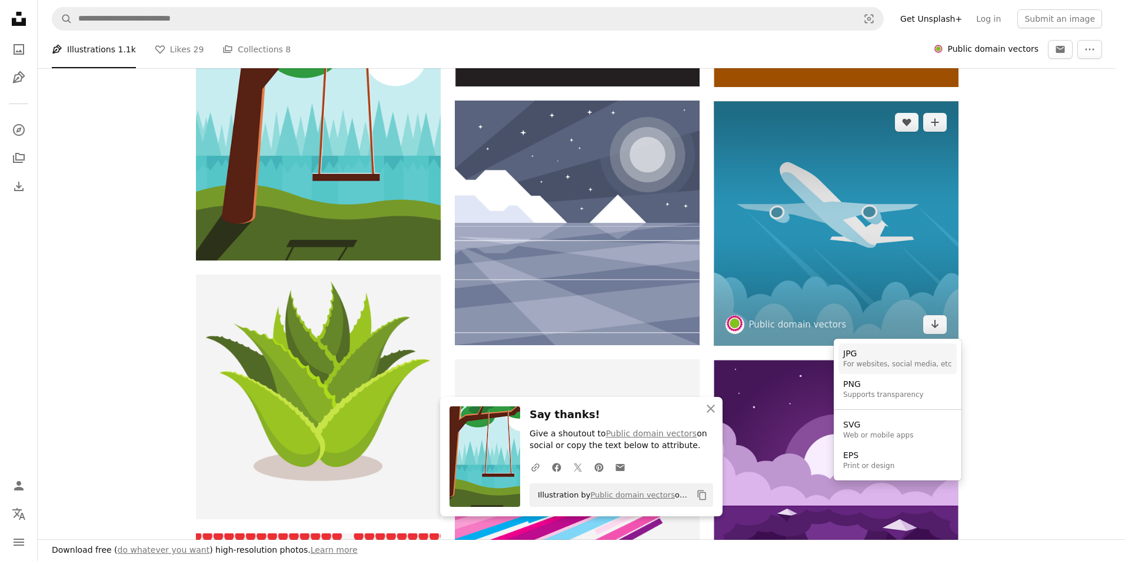
click at [869, 363] on div "For websites, social media, etc" at bounding box center [897, 364] width 109 height 9
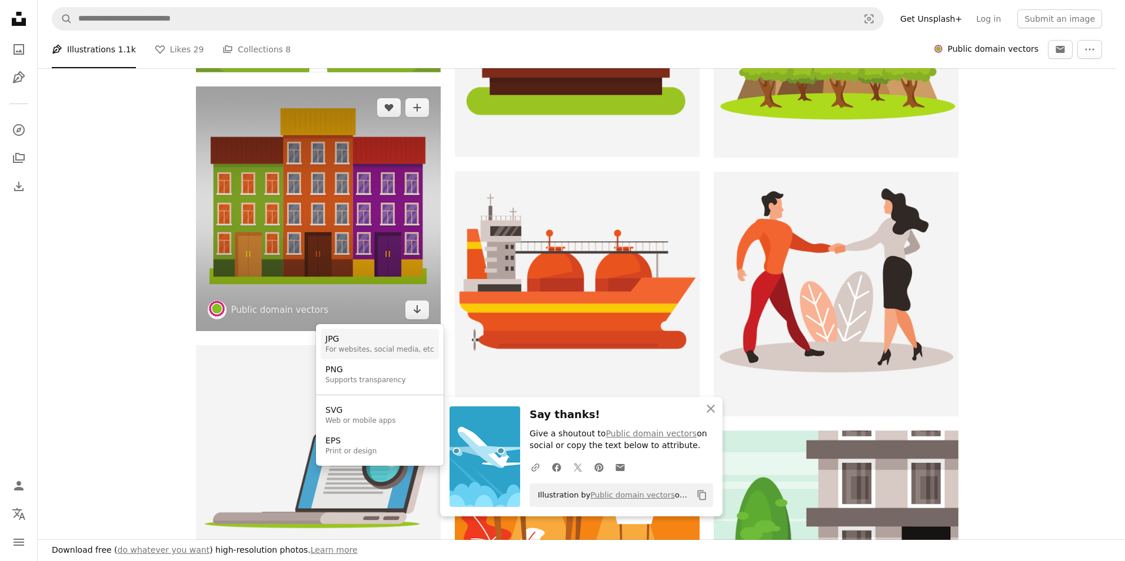
click at [383, 343] on div "JPG" at bounding box center [379, 340] width 109 height 12
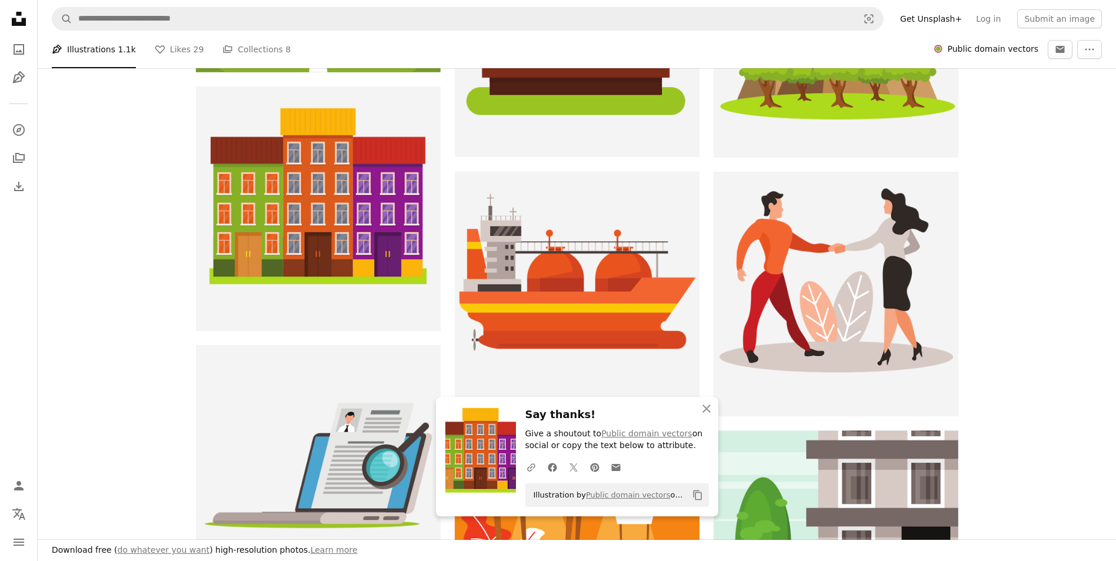
click at [705, 411] on icon "button" at bounding box center [707, 409] width 8 height 8
click at [703, 411] on icon "An X shape" at bounding box center [707, 409] width 14 height 14
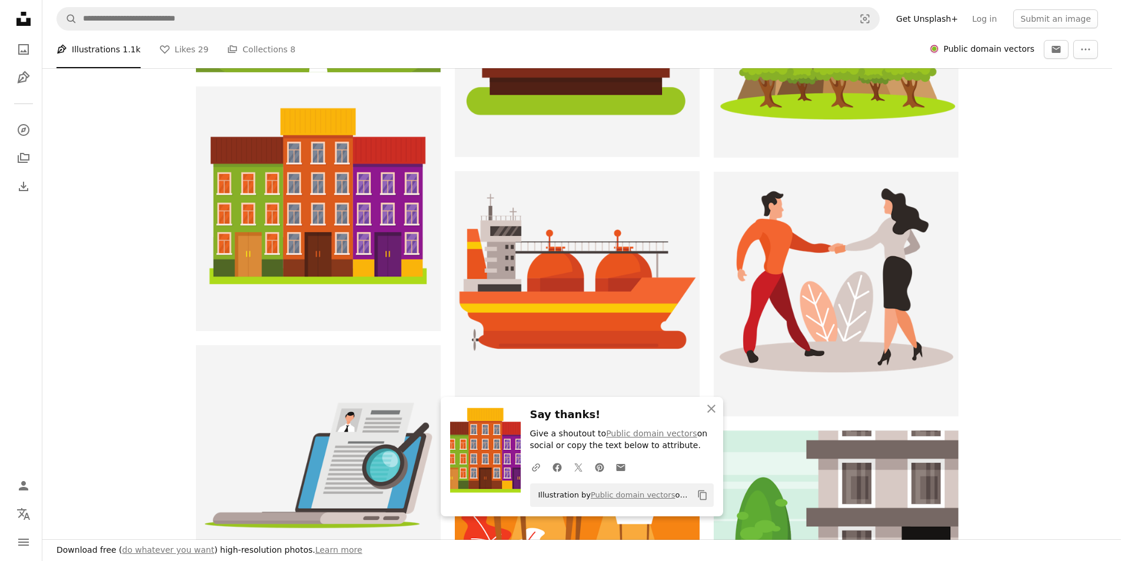
scroll to position [0, 0]
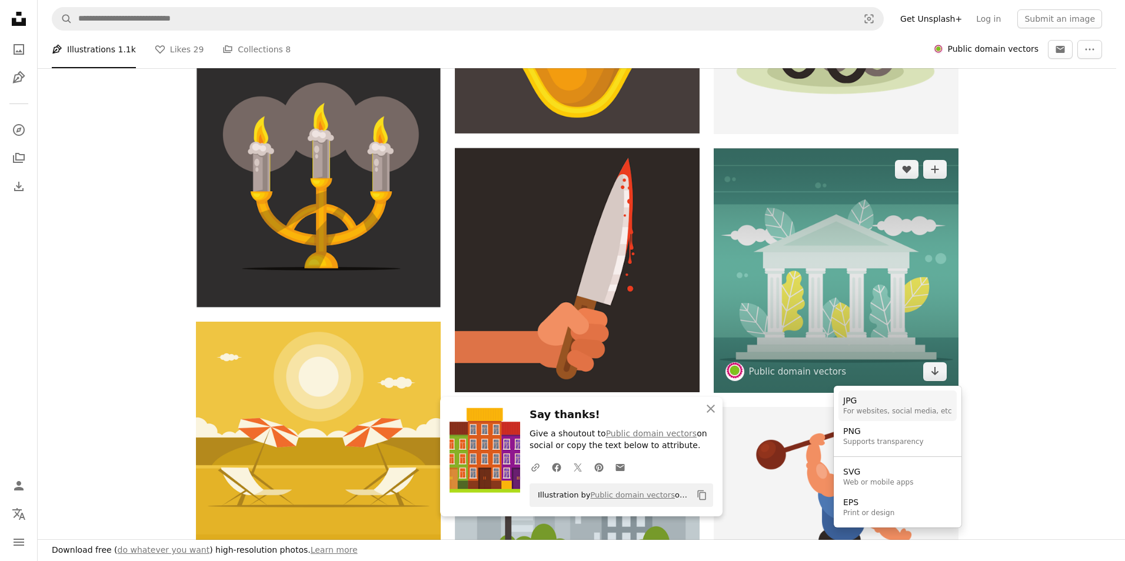
click at [904, 405] on div "JPG" at bounding box center [897, 401] width 109 height 12
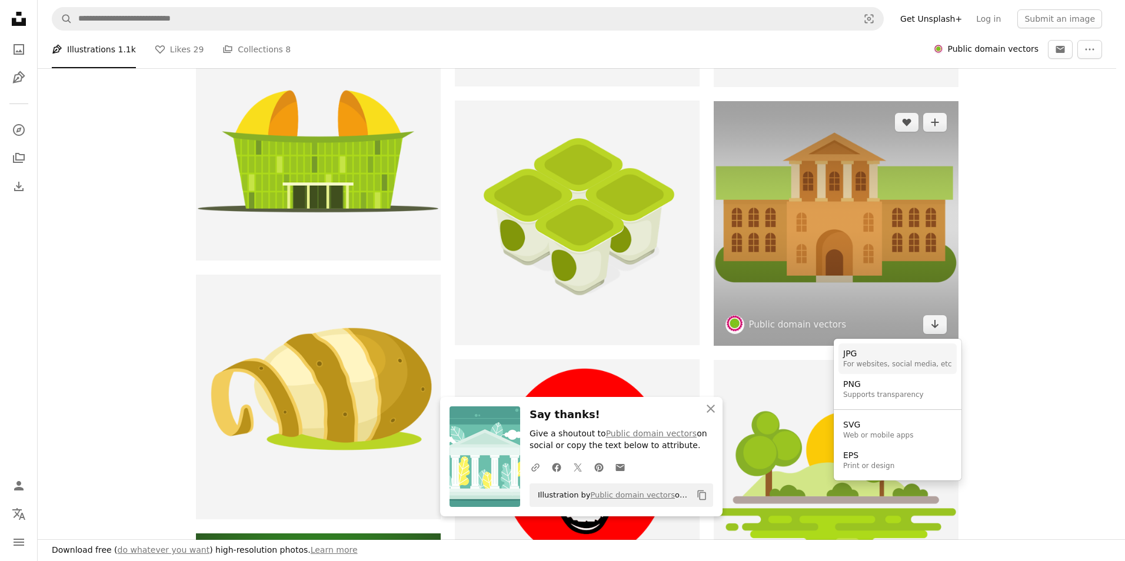
click at [894, 367] on div "For websites, social media, etc" at bounding box center [897, 364] width 109 height 9
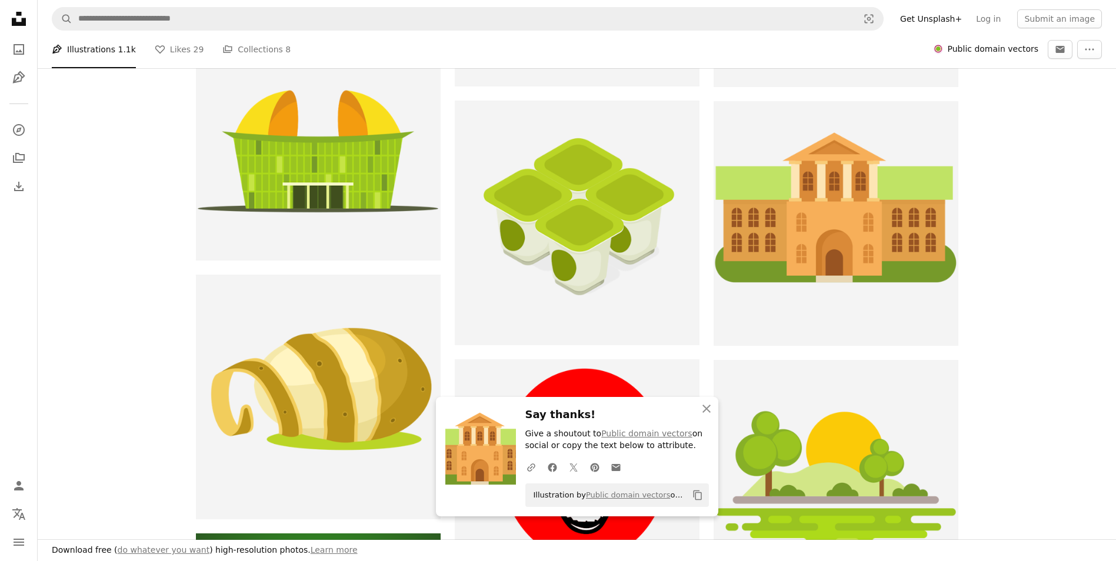
drag, startPoint x: 1014, startPoint y: 430, endPoint x: 1015, endPoint y: 421, distance: 8.8
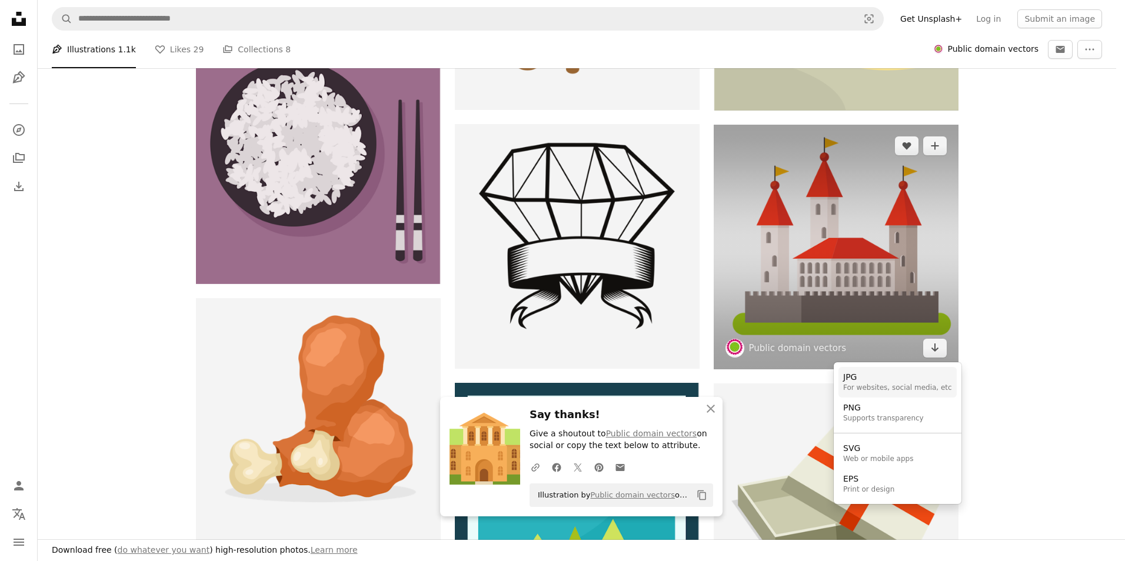
click at [904, 382] on div "JPG" at bounding box center [897, 378] width 109 height 12
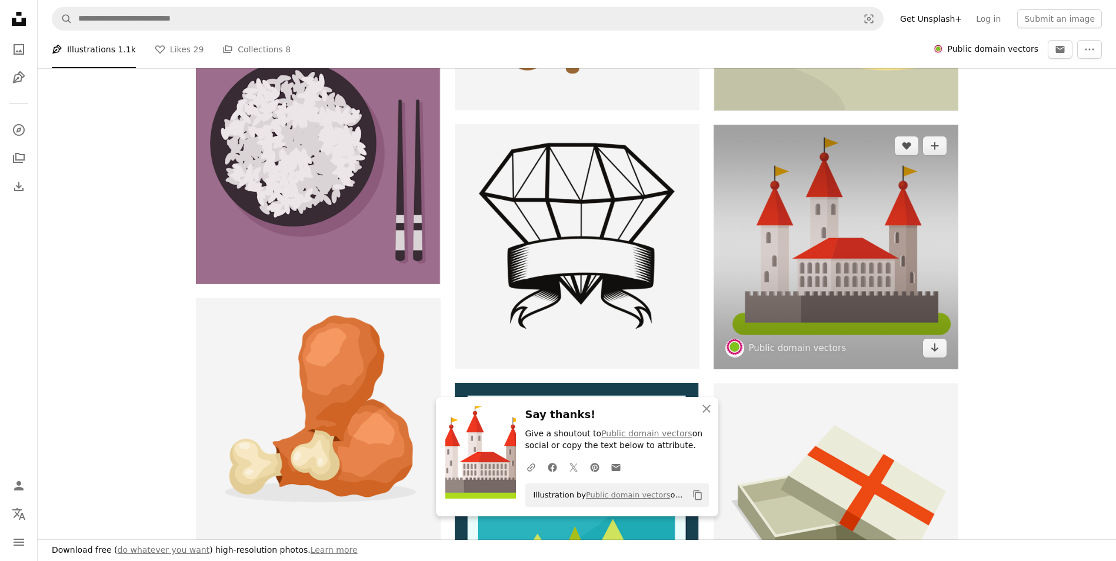
scroll to position [47080, 0]
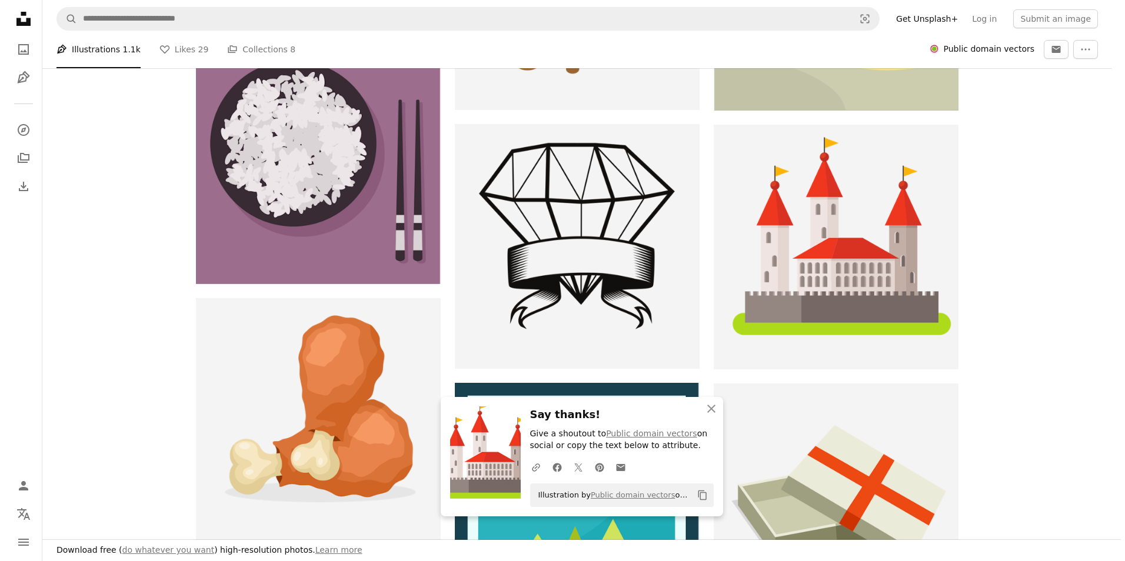
scroll to position [0, 0]
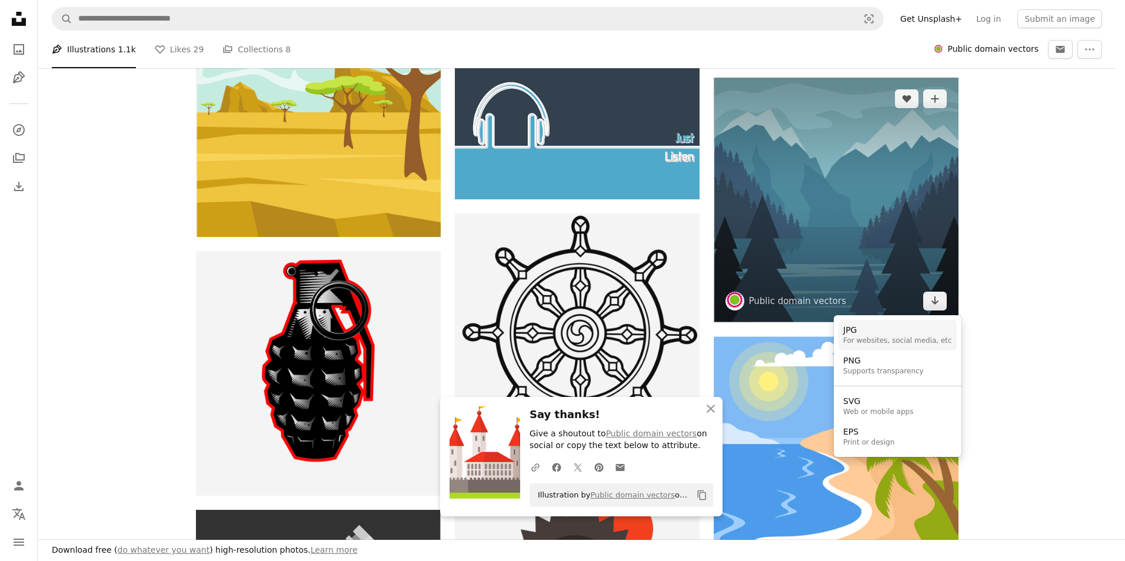
click at [896, 338] on div "For websites, social media, etc" at bounding box center [897, 341] width 109 height 9
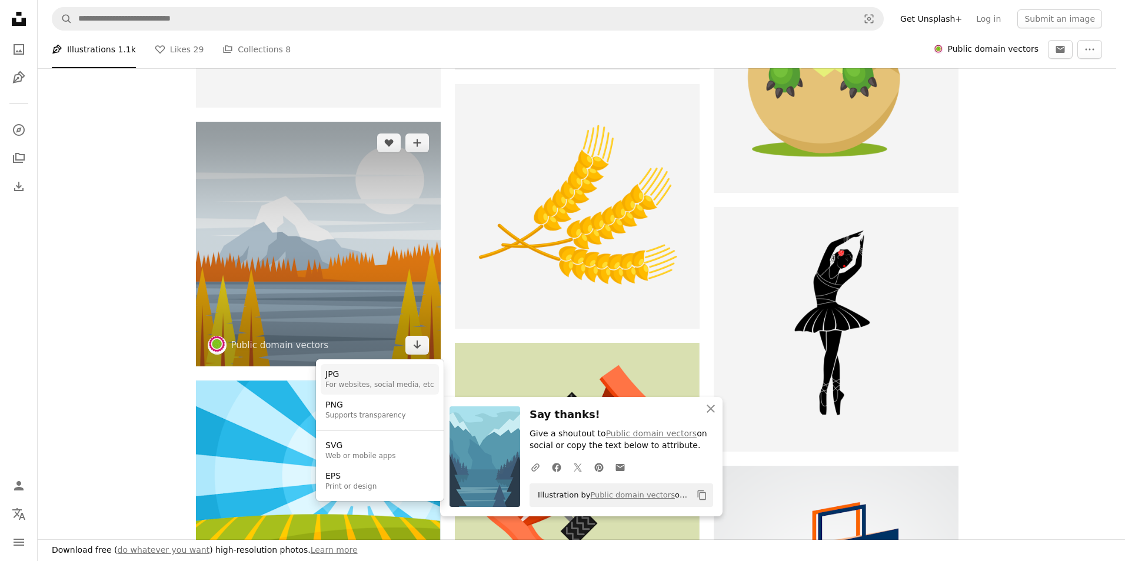
drag, startPoint x: 375, startPoint y: 374, endPoint x: 385, endPoint y: 373, distance: 10.1
click at [375, 374] on div "JPG" at bounding box center [379, 375] width 109 height 12
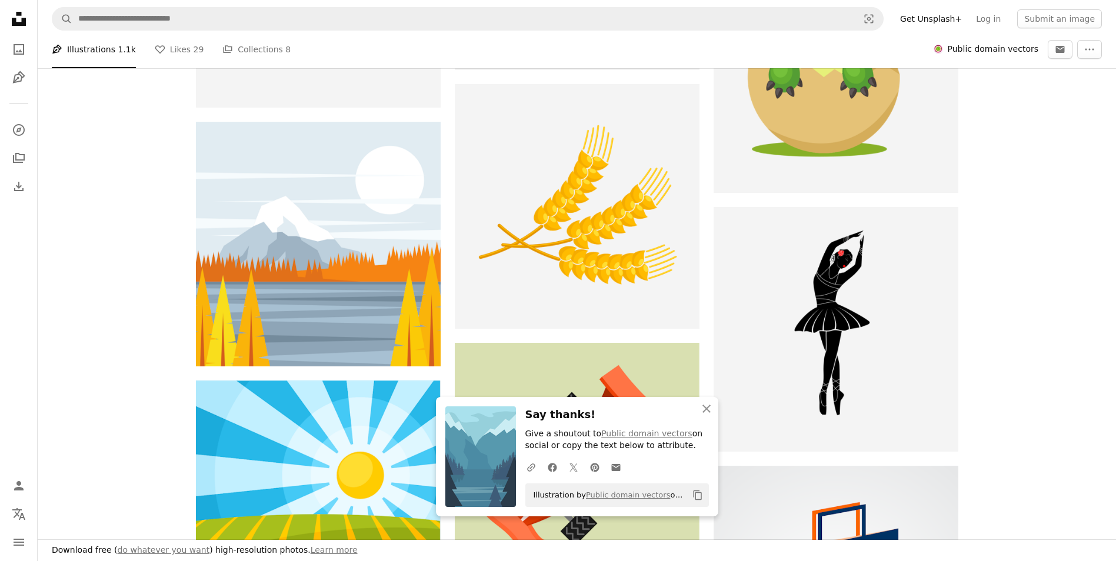
scroll to position [57732, 0]
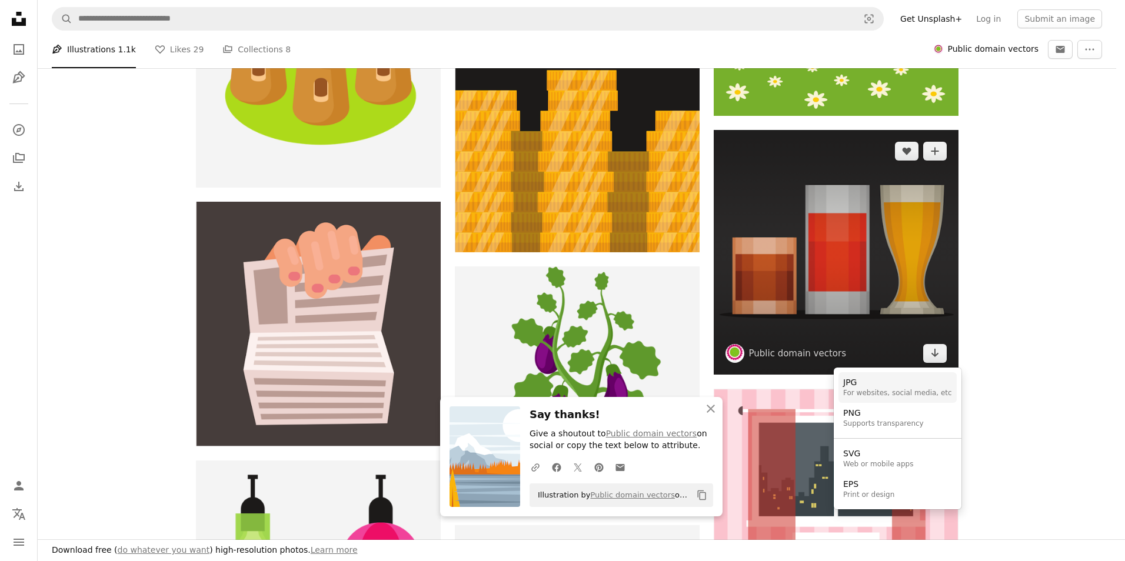
click at [897, 389] on div "For websites, social media, etc" at bounding box center [897, 393] width 109 height 9
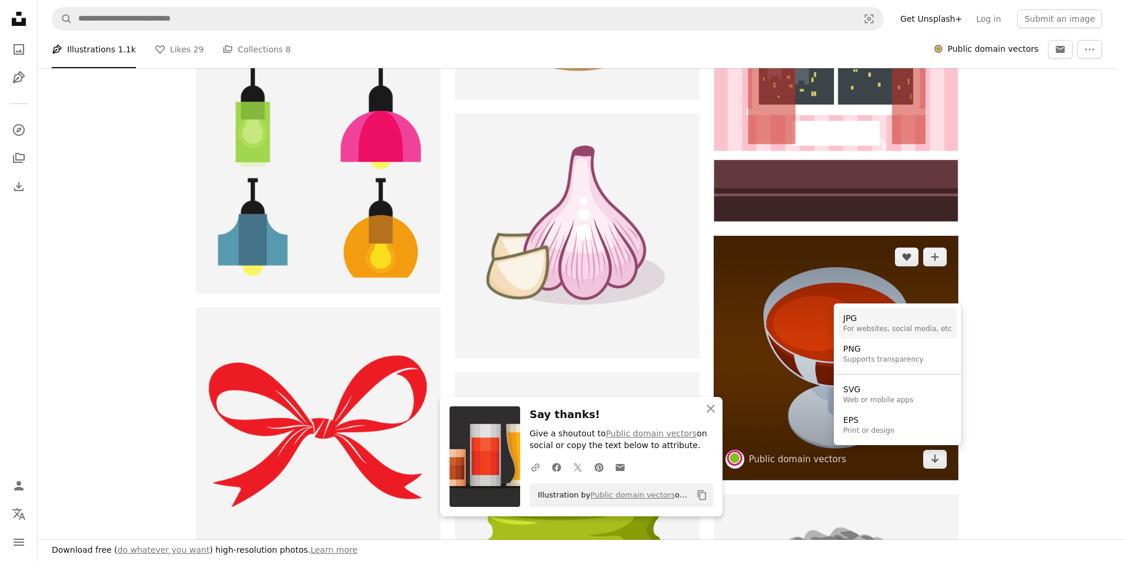
click at [880, 324] on div "JPG" at bounding box center [897, 319] width 109 height 12
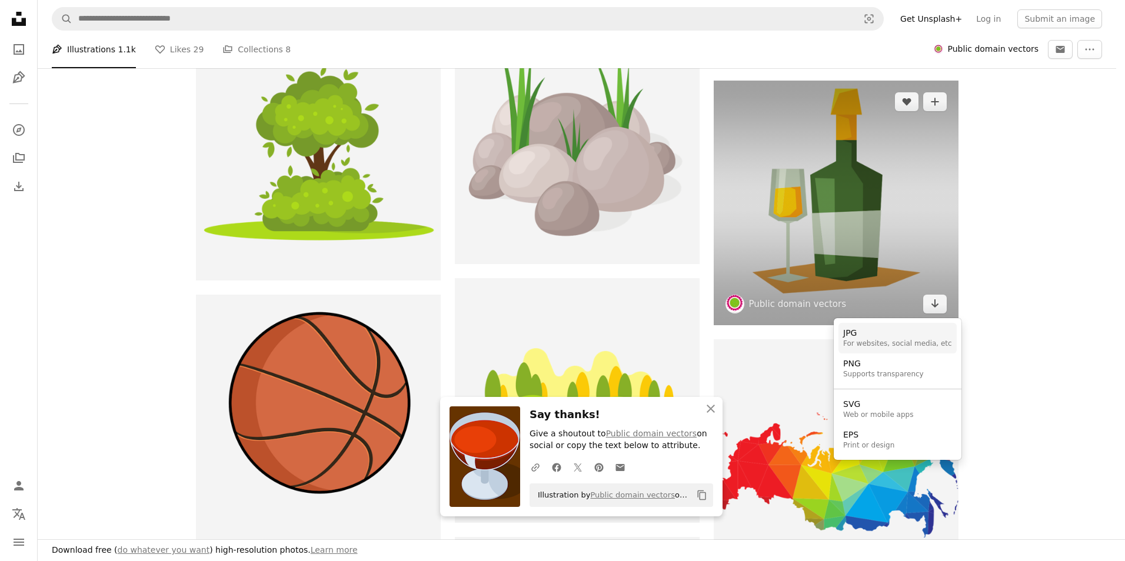
click at [890, 337] on div "JPG" at bounding box center [897, 334] width 109 height 12
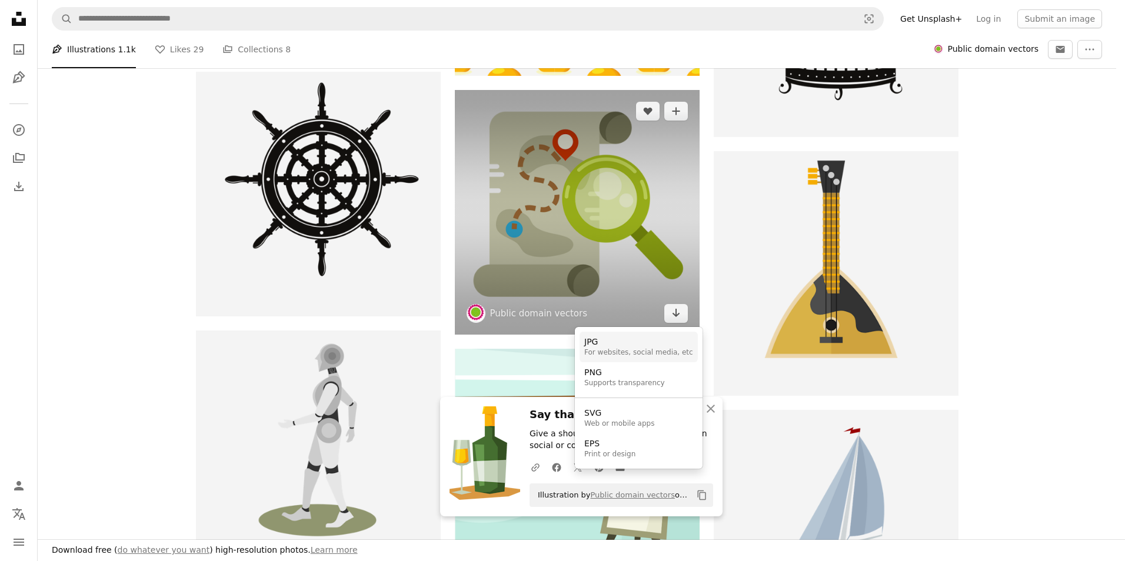
click at [626, 347] on div "JPG" at bounding box center [638, 343] width 109 height 12
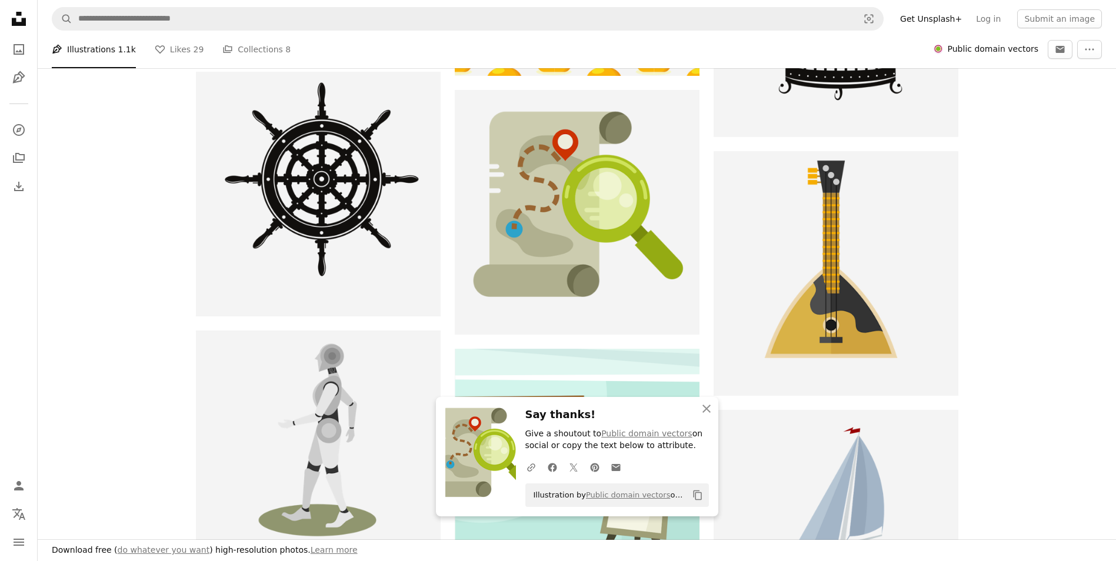
click at [704, 411] on icon "button" at bounding box center [707, 409] width 8 height 8
click at [704, 407] on icon "button" at bounding box center [707, 409] width 8 height 8
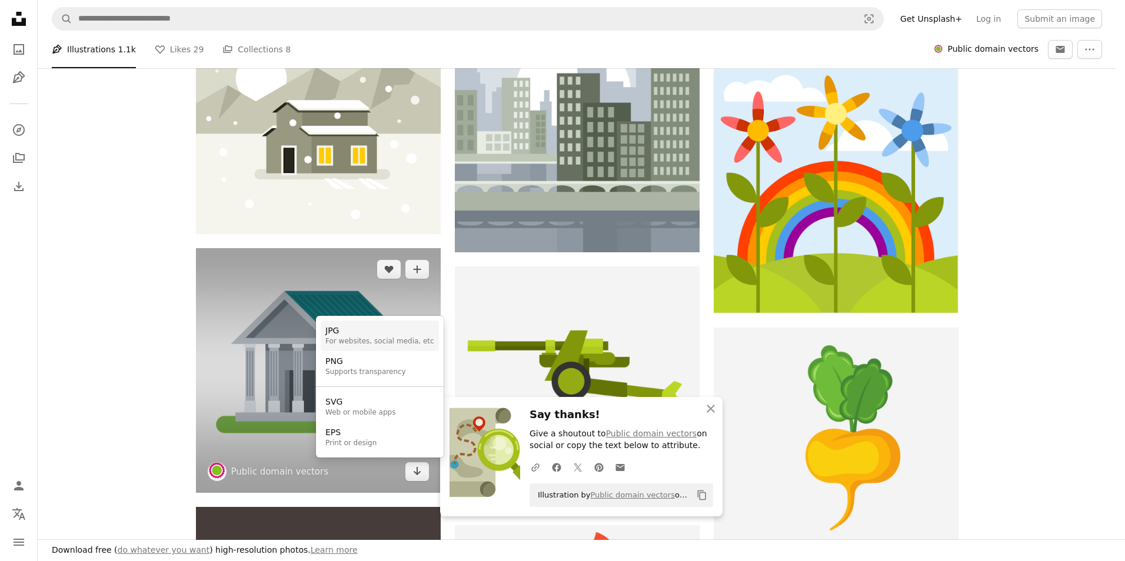
click at [354, 339] on div "For websites, social media, etc" at bounding box center [379, 341] width 109 height 9
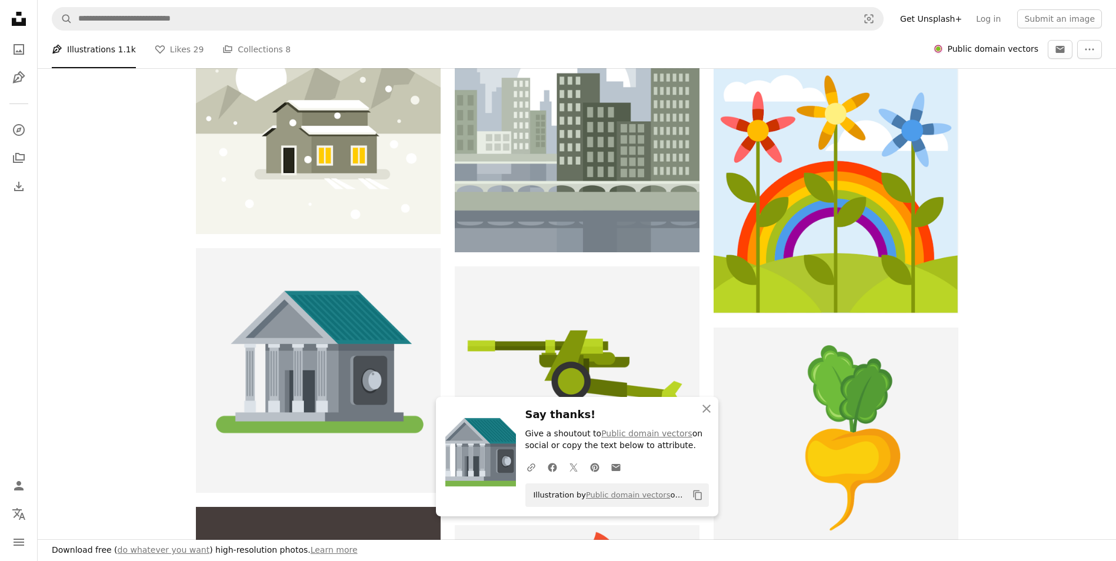
click at [707, 410] on icon "button" at bounding box center [707, 409] width 8 height 8
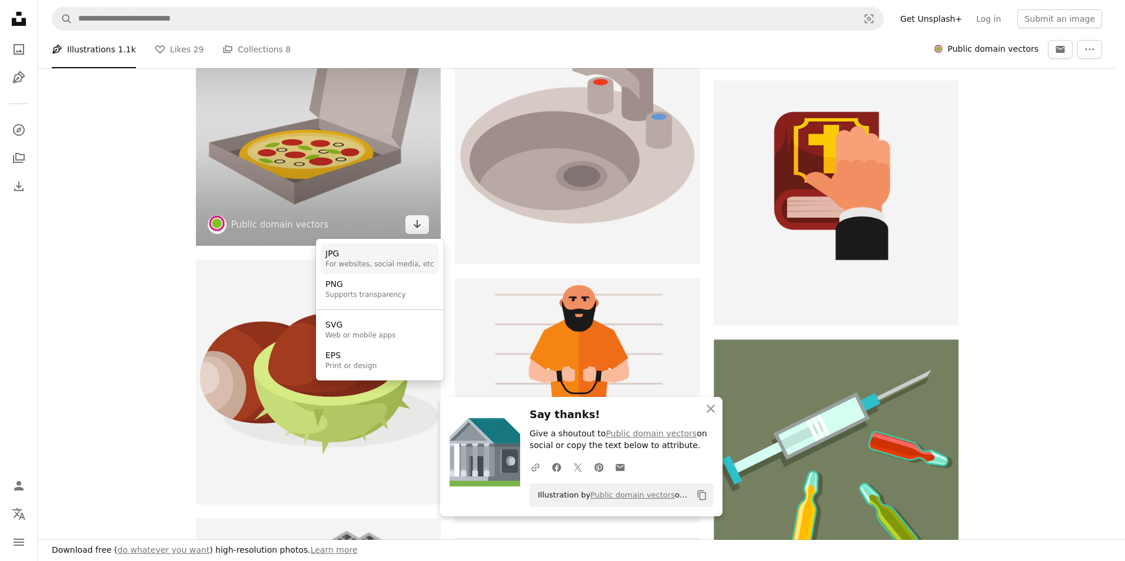
click at [373, 250] on div "JPG" at bounding box center [379, 254] width 109 height 12
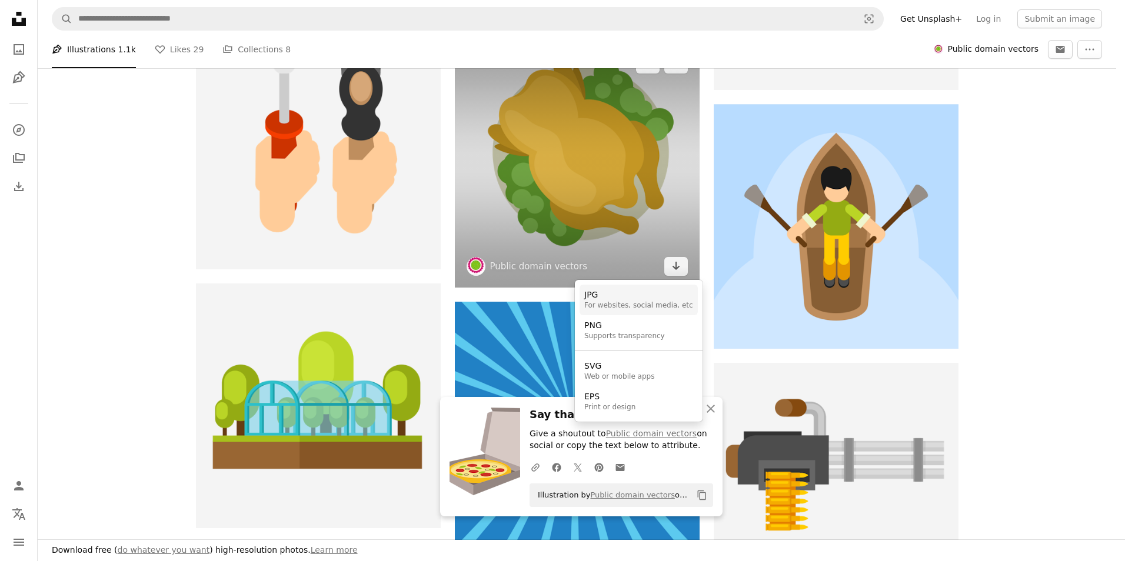
click at [630, 301] on div "For websites, social media, etc" at bounding box center [638, 305] width 109 height 9
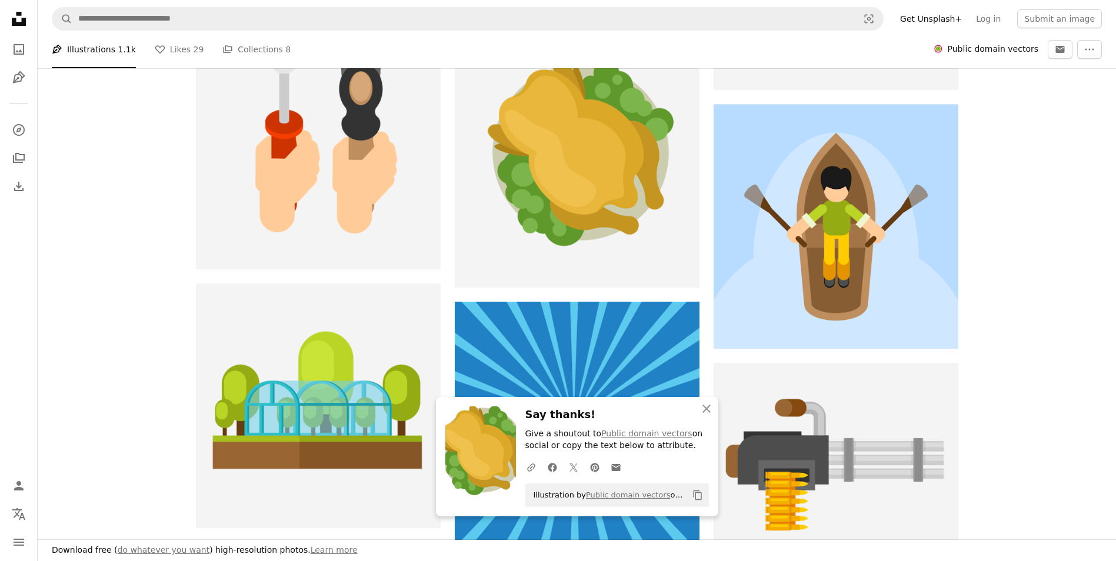
scroll to position [91395, 0]
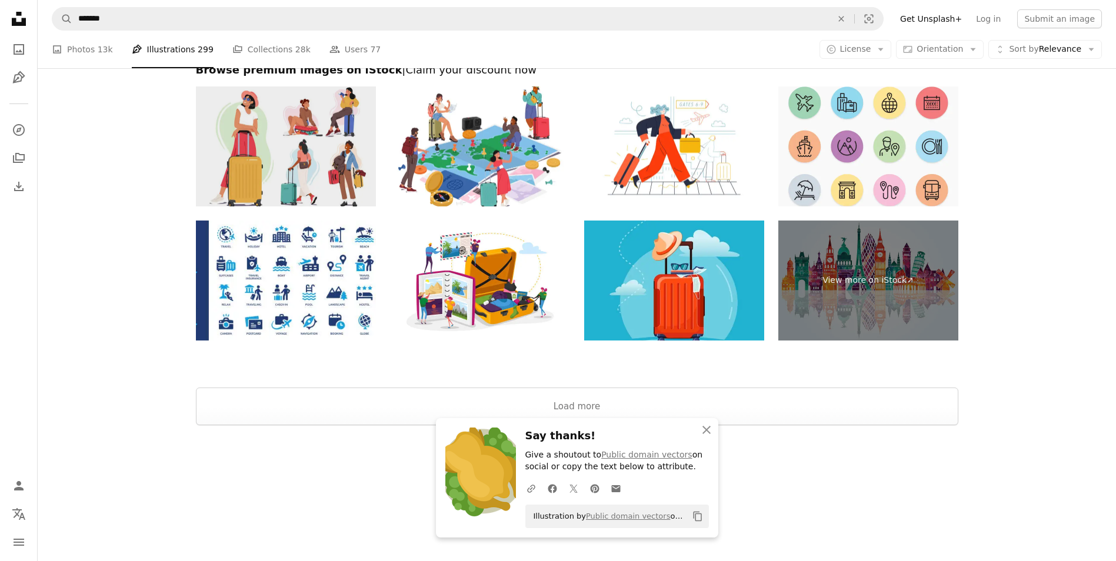
scroll to position [2176, 0]
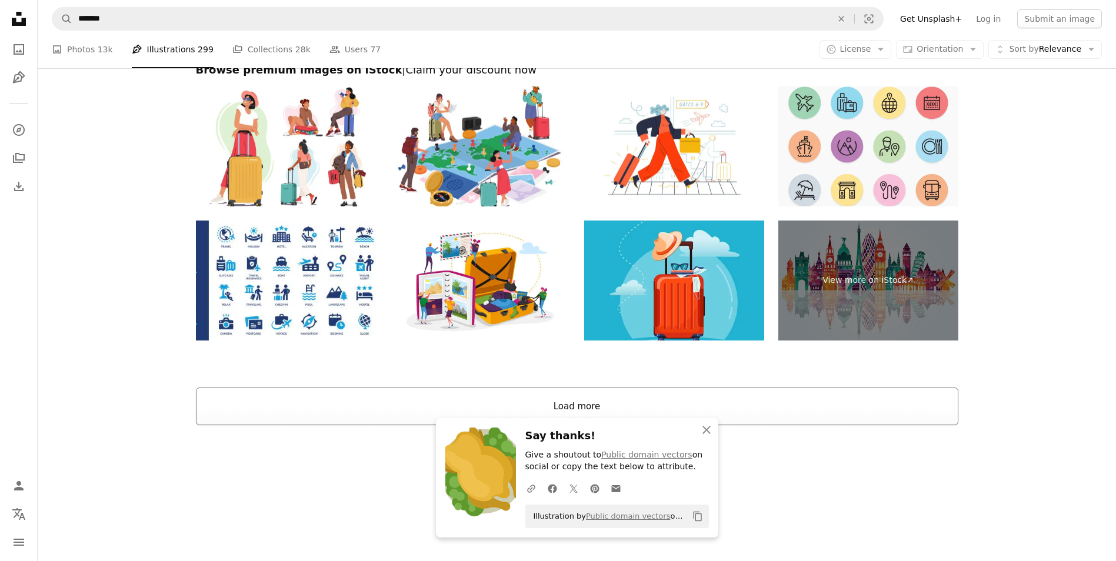
click at [680, 400] on button "Load more" at bounding box center [577, 407] width 763 height 38
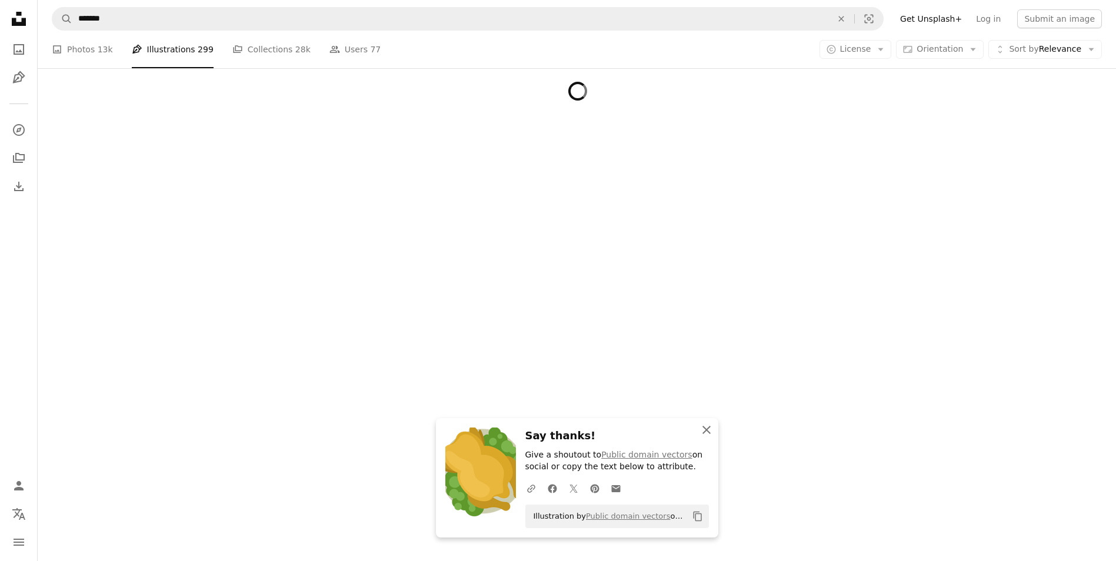
click at [710, 431] on icon "An X shape" at bounding box center [707, 430] width 14 height 14
